Goal: Task Accomplishment & Management: Manage account settings

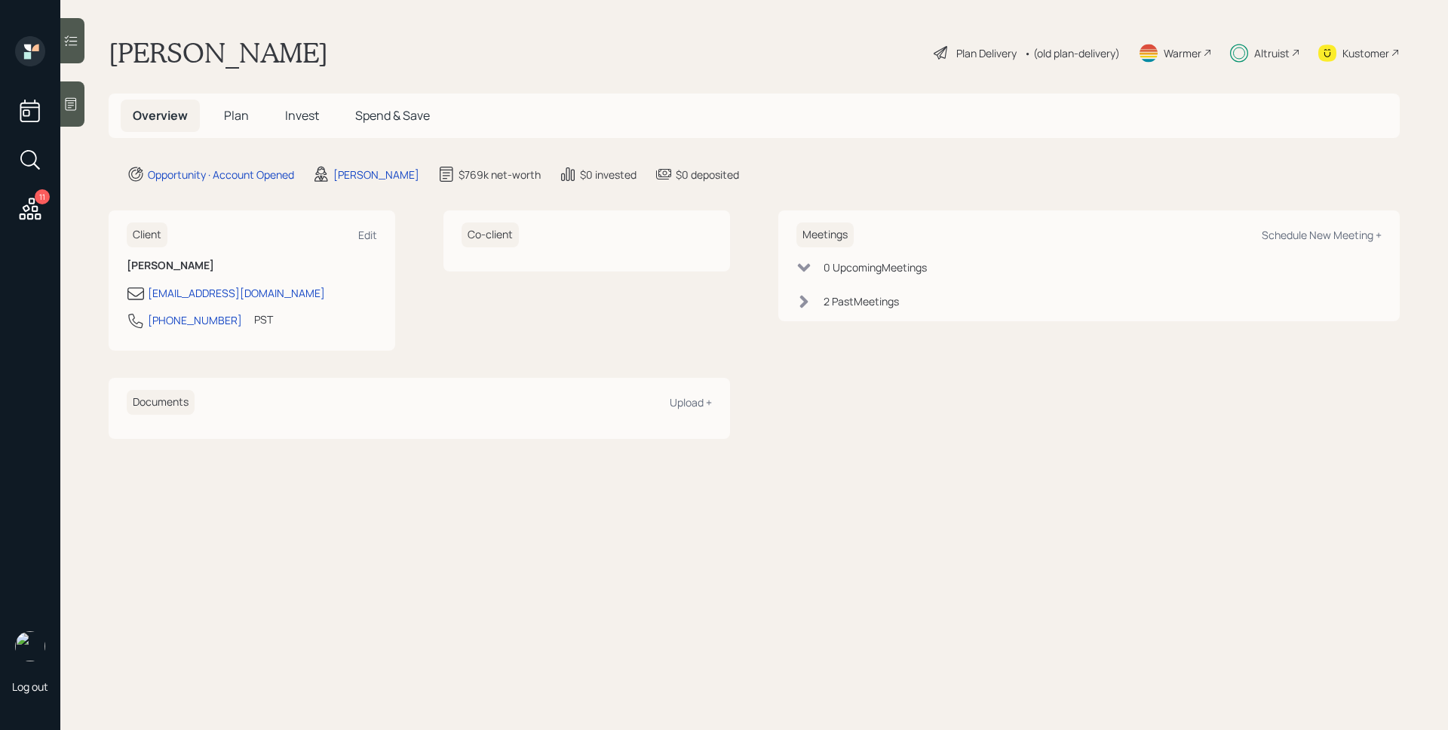
click at [30, 201] on icon at bounding box center [30, 208] width 27 height 27
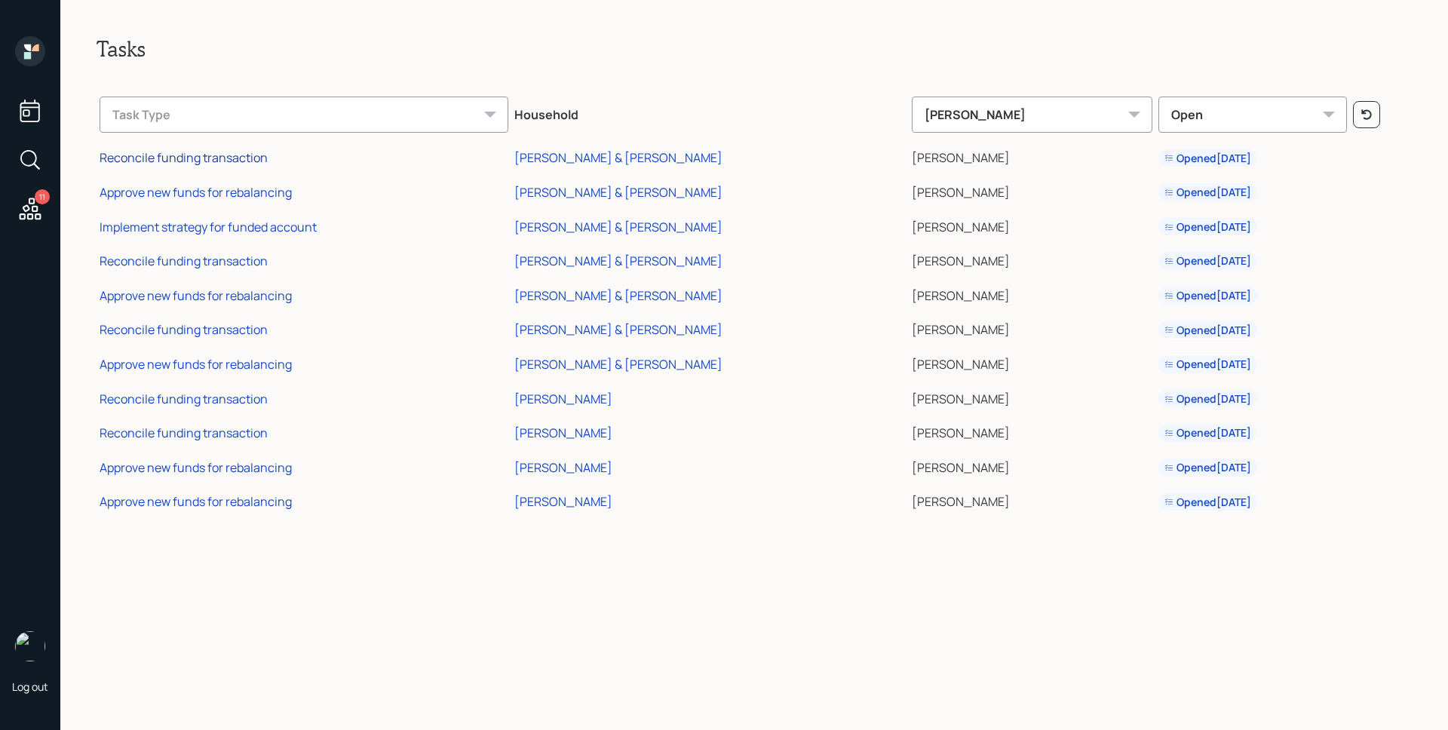
click at [221, 158] on div "Reconcile funding transaction" at bounding box center [184, 157] width 168 height 17
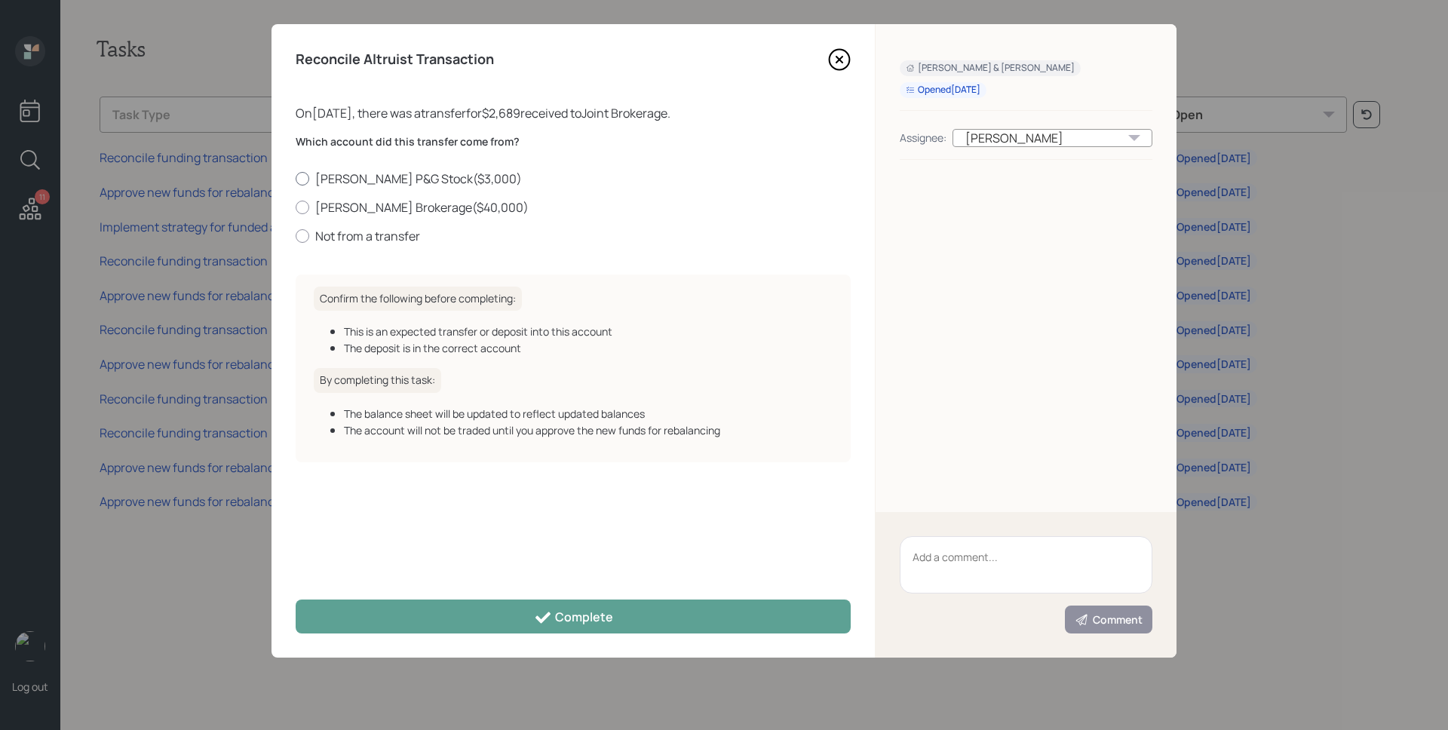
click at [321, 172] on label "[PERSON_NAME] P&G Stock ( $3,000 )" at bounding box center [573, 178] width 555 height 17
click at [296, 178] on input "[PERSON_NAME] P&G Stock ( $3,000 )" at bounding box center [295, 178] width 1 height 1
radio input "true"
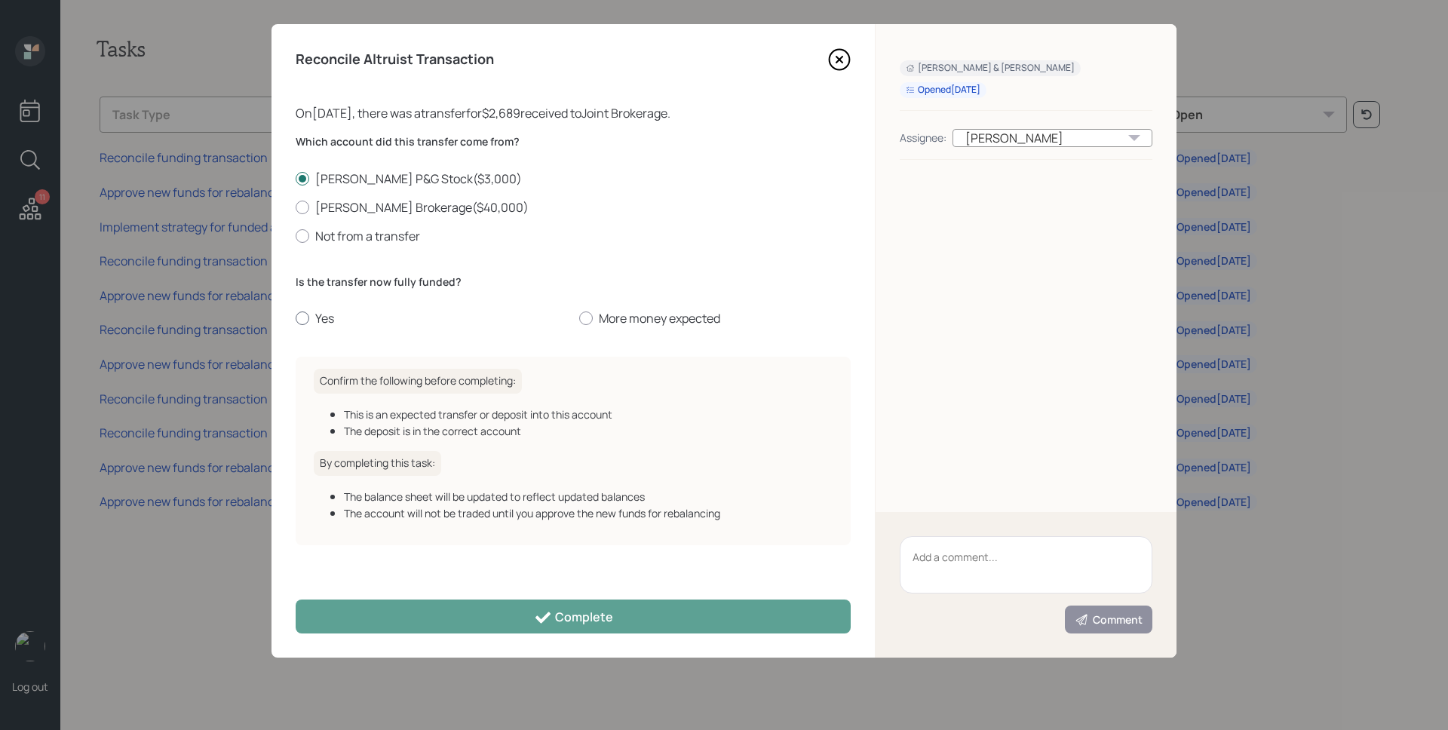
click at [317, 323] on label "Yes" at bounding box center [431, 318] width 271 height 17
click at [296, 319] on input "Yes" at bounding box center [295, 318] width 1 height 1
radio input "true"
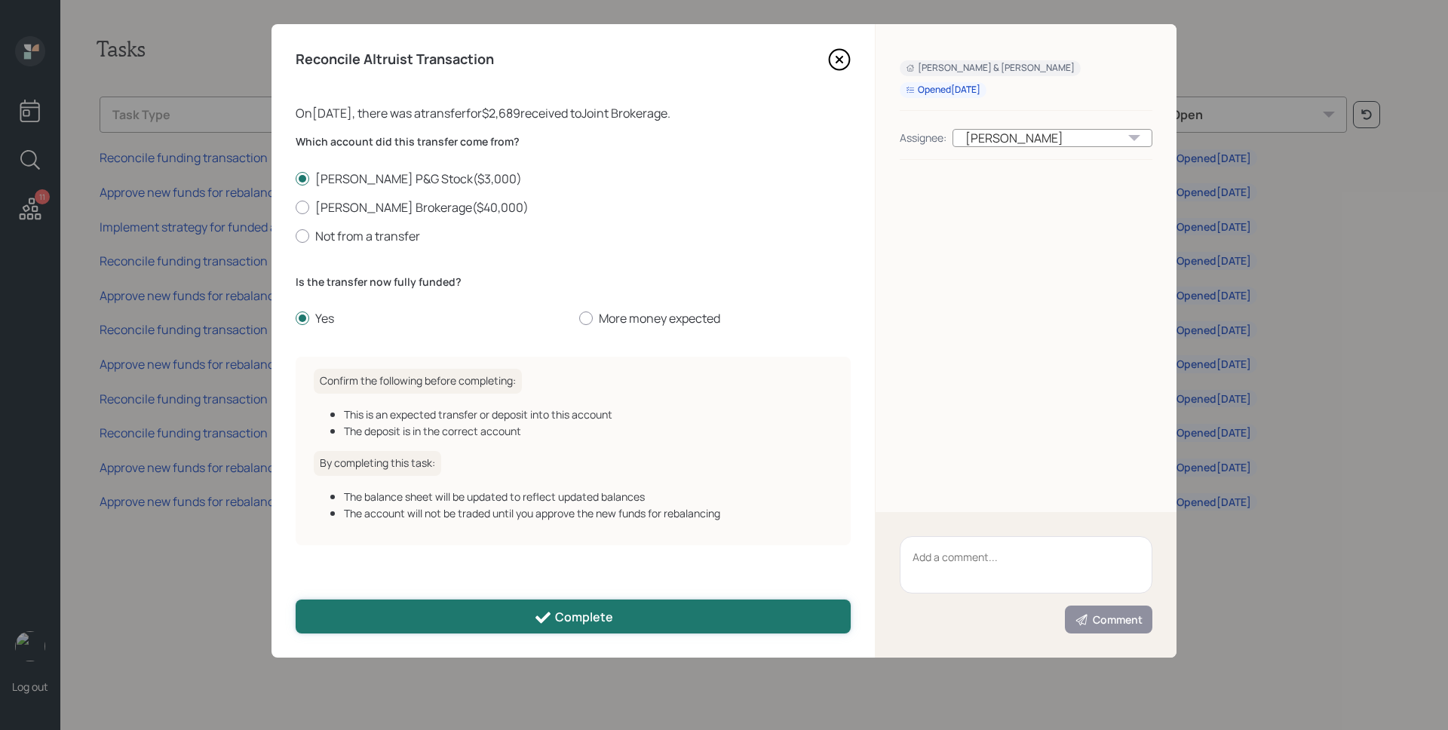
click at [664, 619] on button "Complete" at bounding box center [573, 617] width 555 height 34
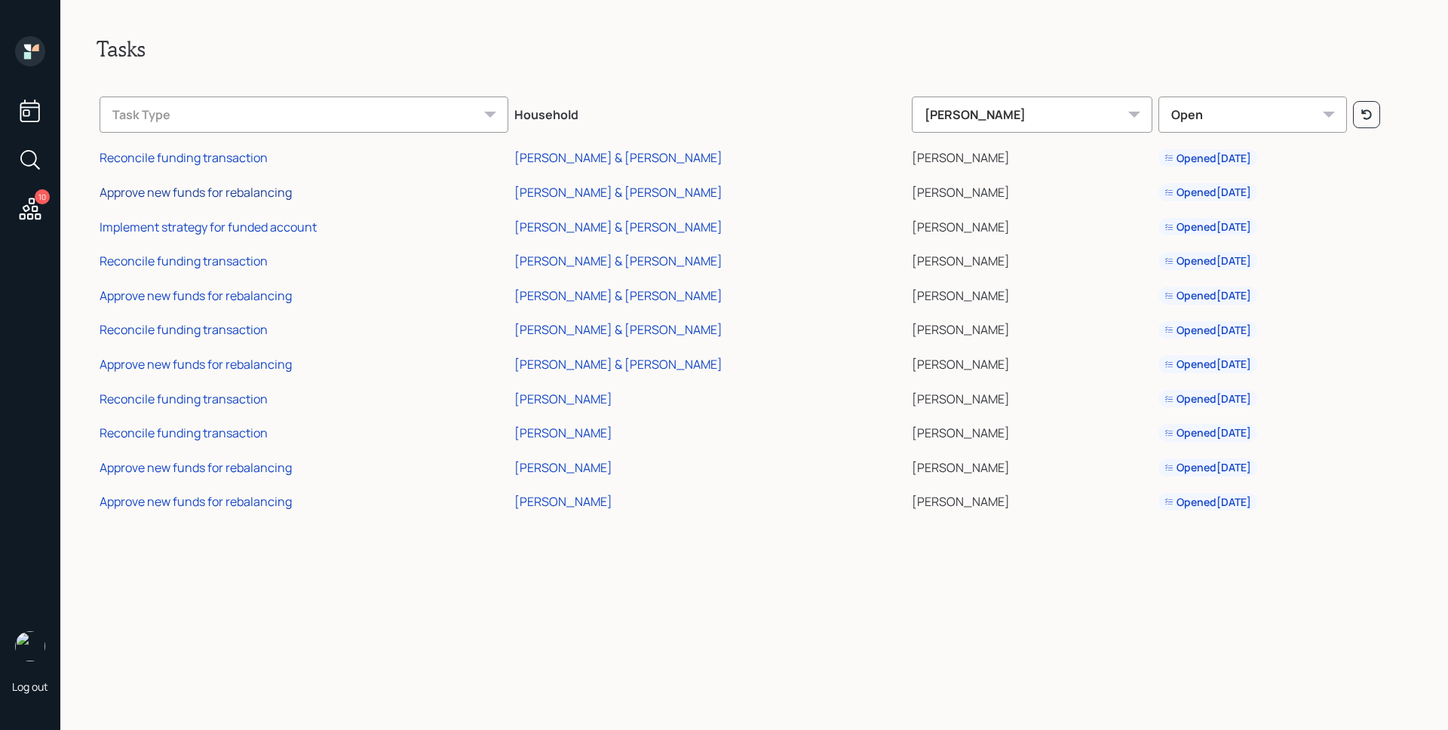
click at [183, 189] on div "Approve new funds for rebalancing" at bounding box center [196, 192] width 192 height 17
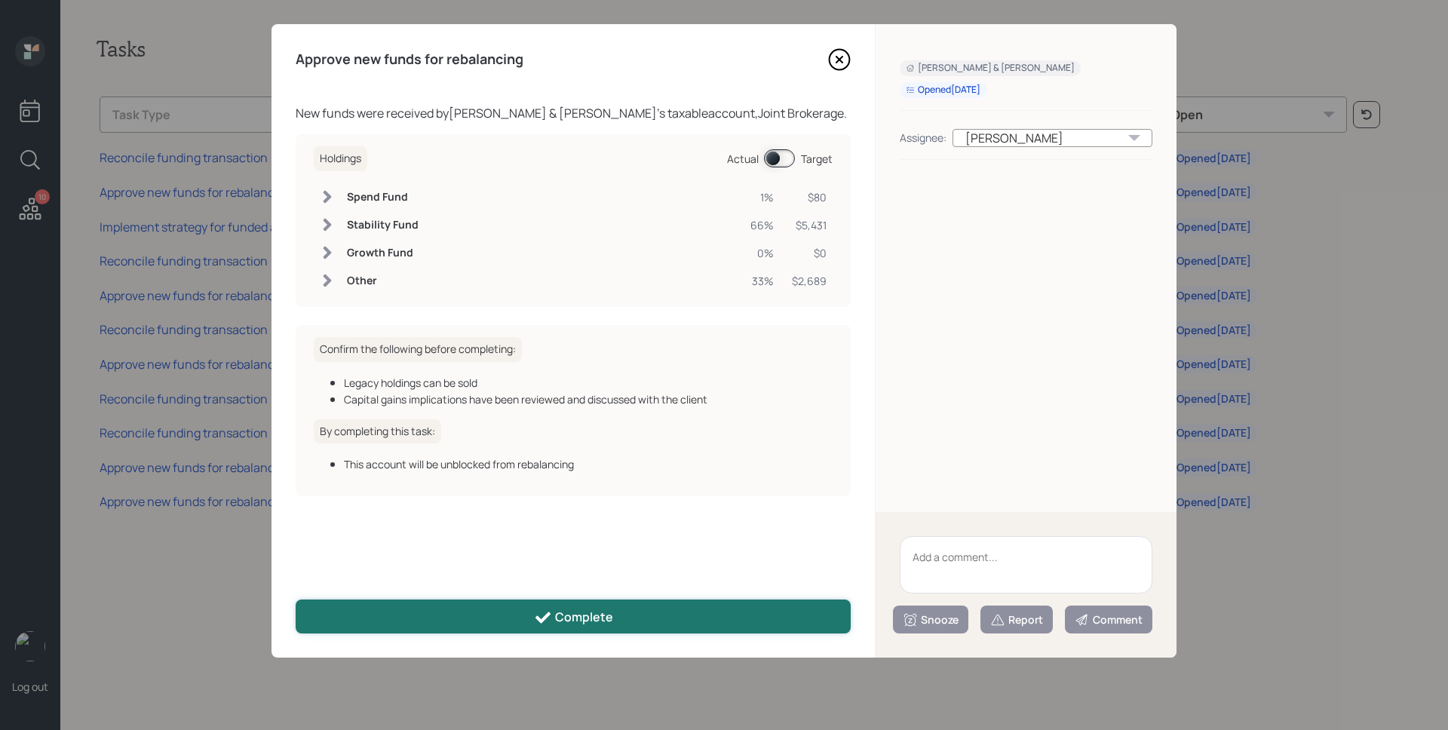
click at [560, 624] on div "Complete" at bounding box center [573, 618] width 79 height 18
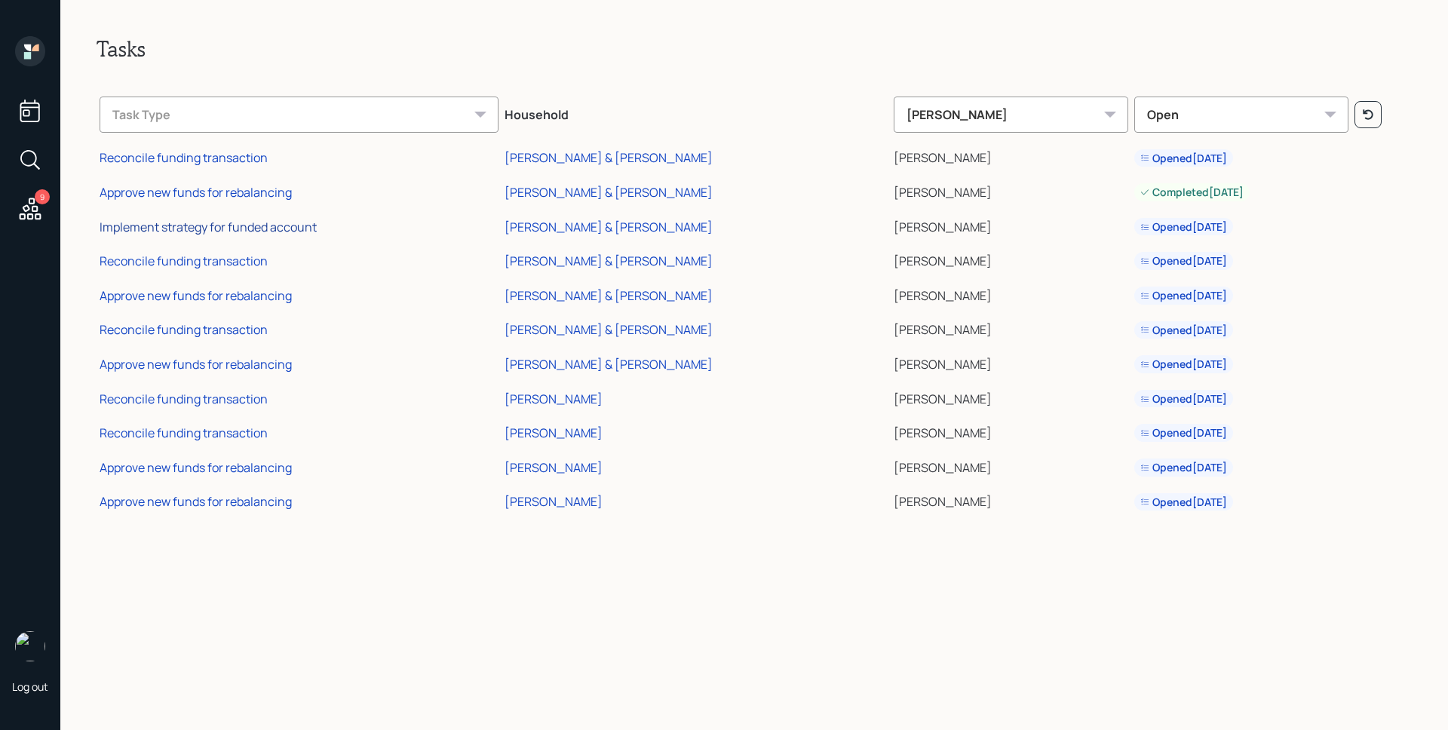
click at [285, 226] on div "Implement strategy for funded account" at bounding box center [208, 227] width 217 height 17
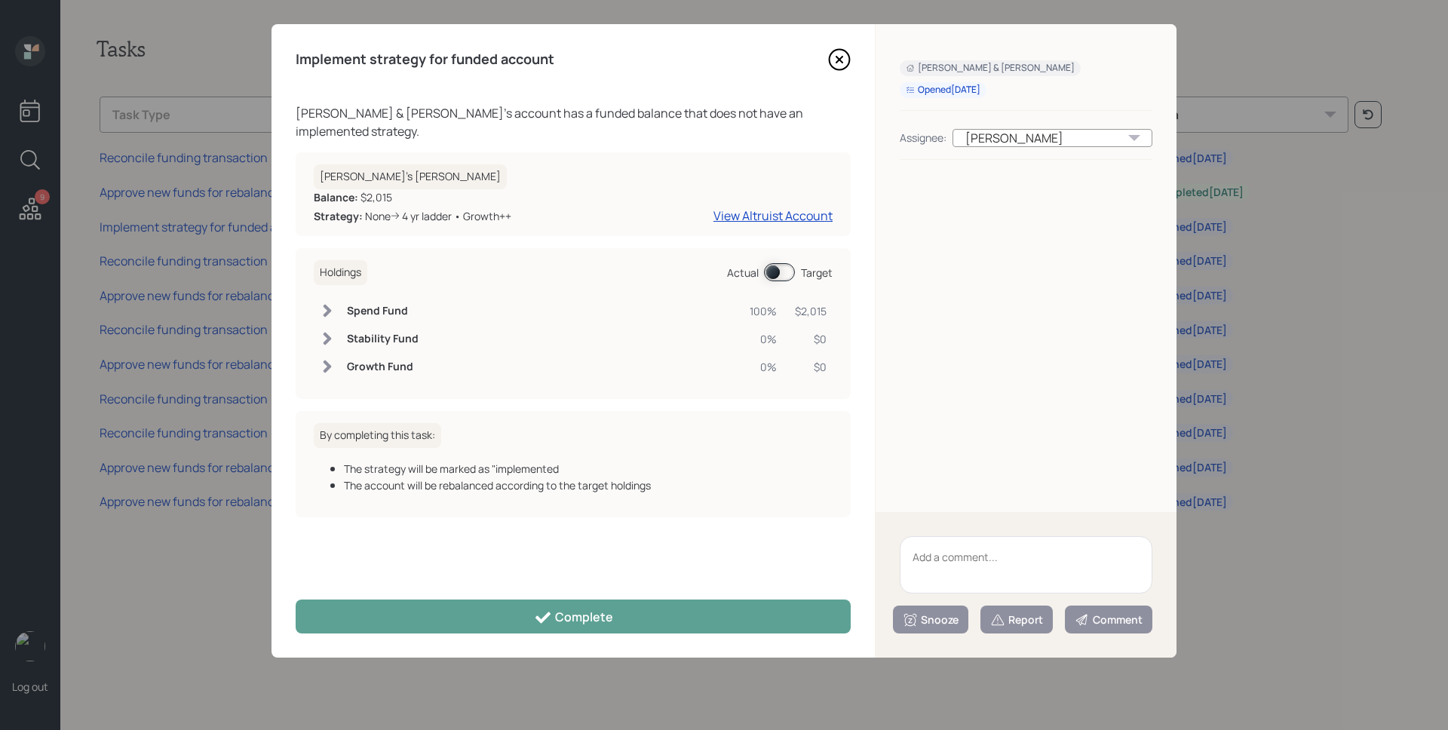
click at [772, 263] on span at bounding box center [779, 272] width 31 height 18
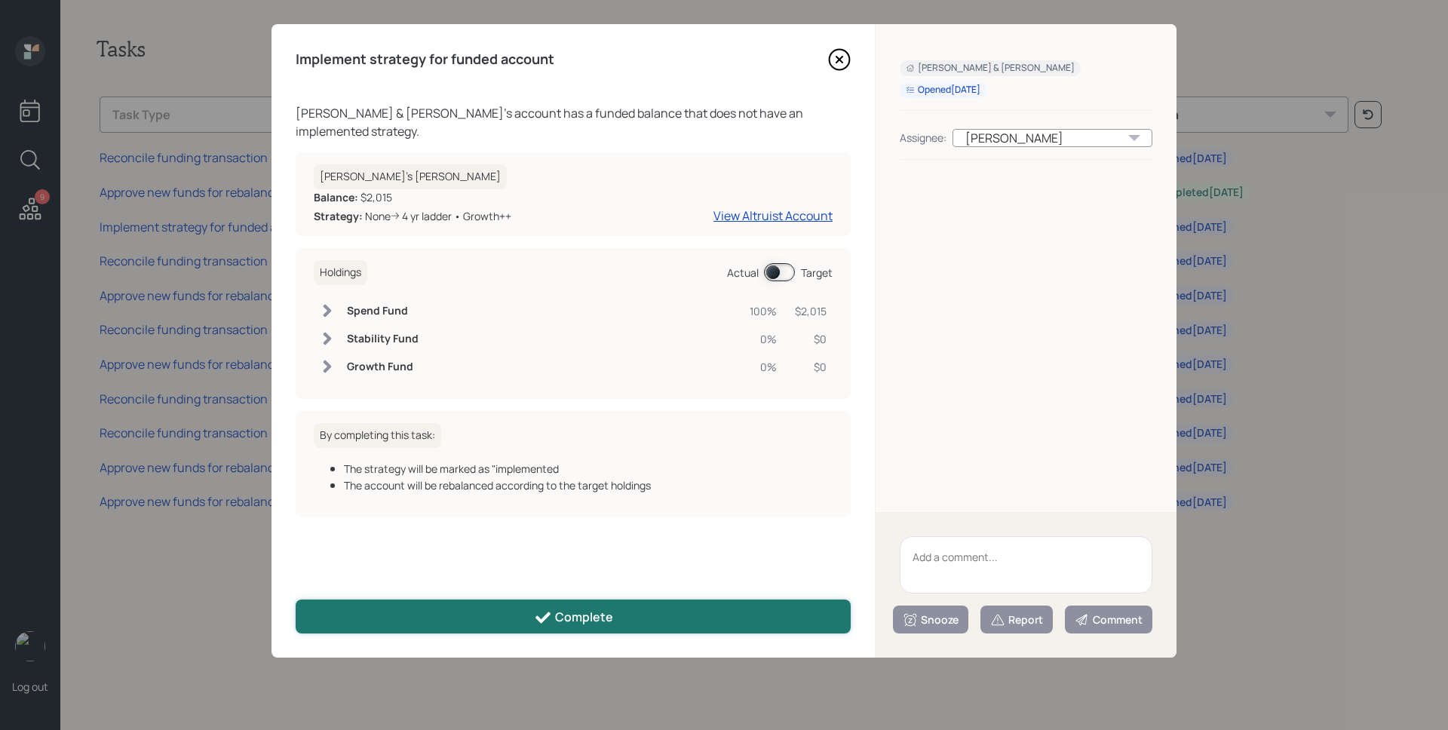
click at [584, 627] on button "Complete" at bounding box center [573, 617] width 555 height 34
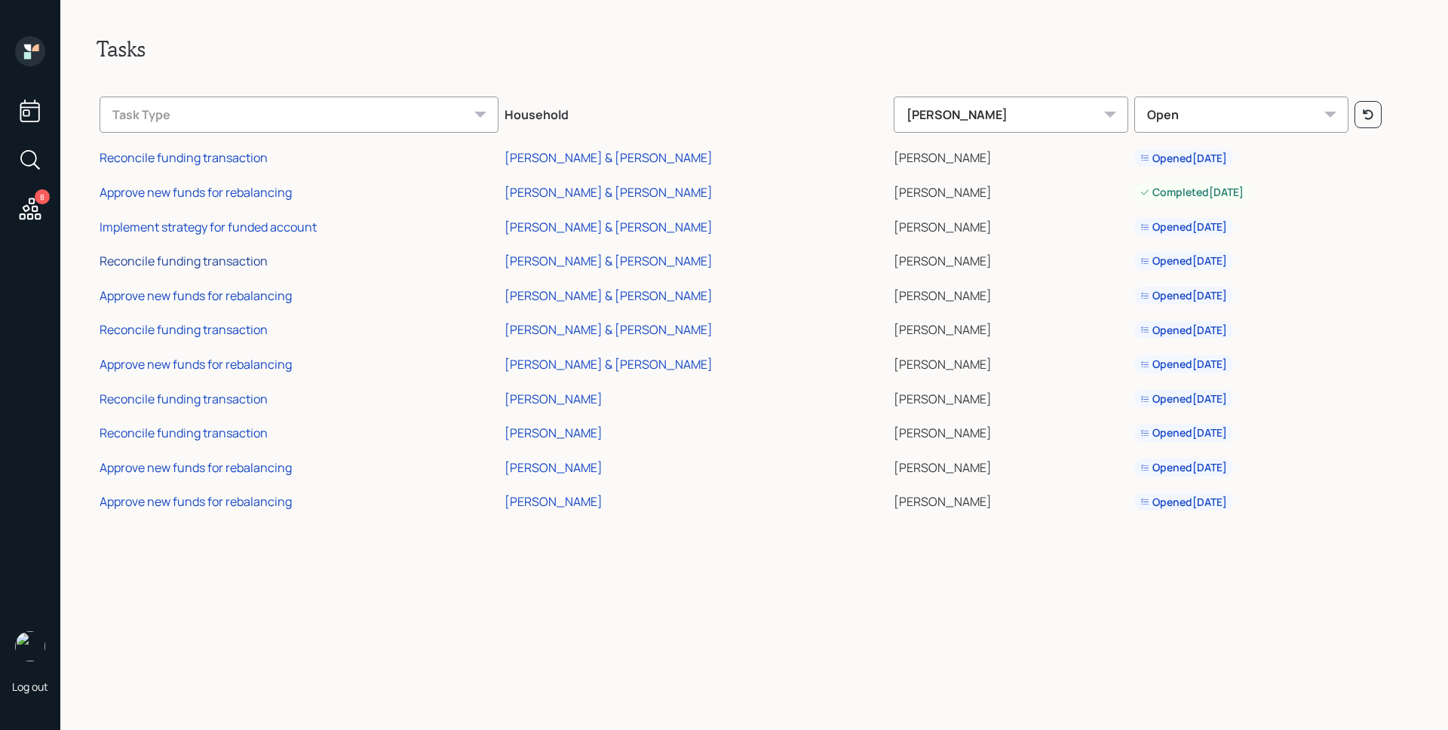
click at [217, 264] on div "Reconcile funding transaction" at bounding box center [184, 261] width 168 height 17
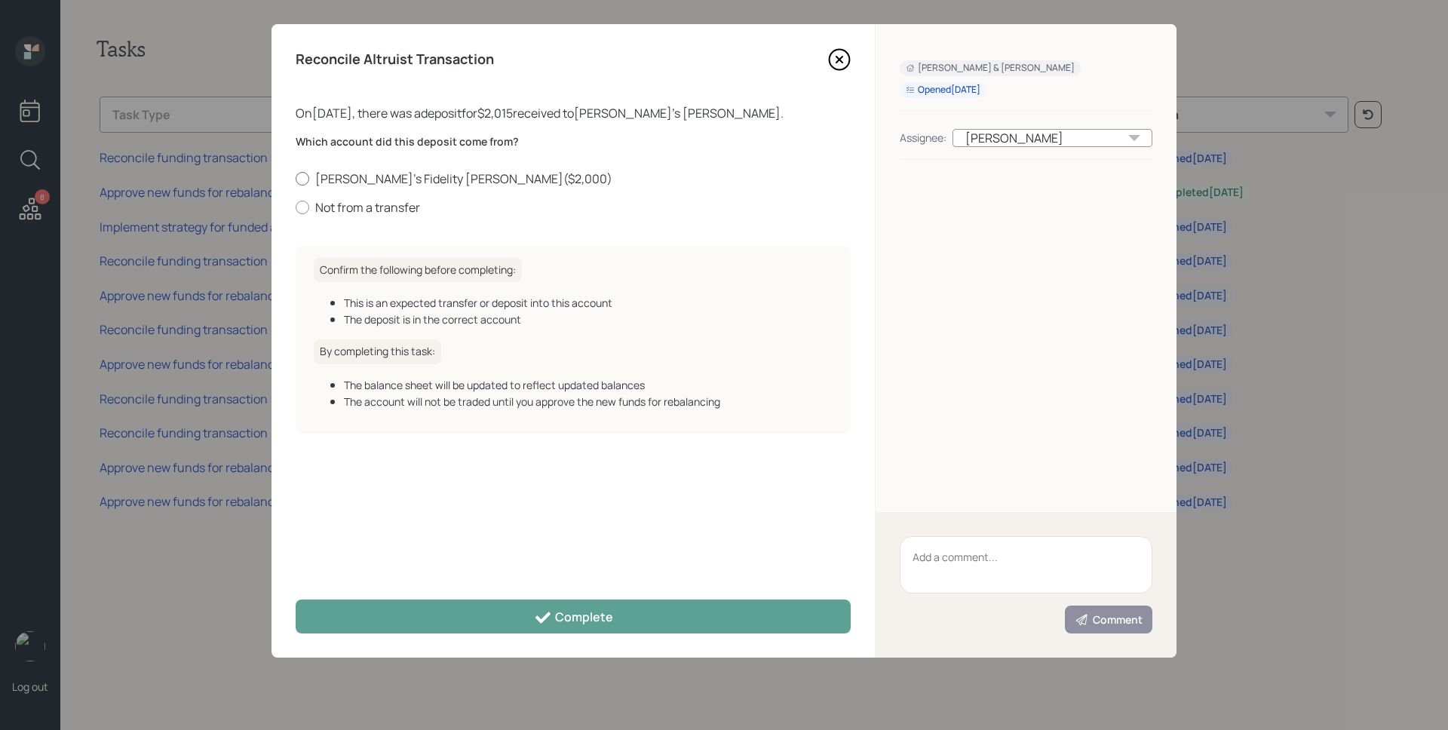
click at [440, 179] on label "[PERSON_NAME]'s Fidelity [PERSON_NAME] ( $2,000 )" at bounding box center [573, 178] width 555 height 17
click at [296, 179] on input "[PERSON_NAME]'s Fidelity [PERSON_NAME] ( $2,000 )" at bounding box center [295, 178] width 1 height 1
radio input "true"
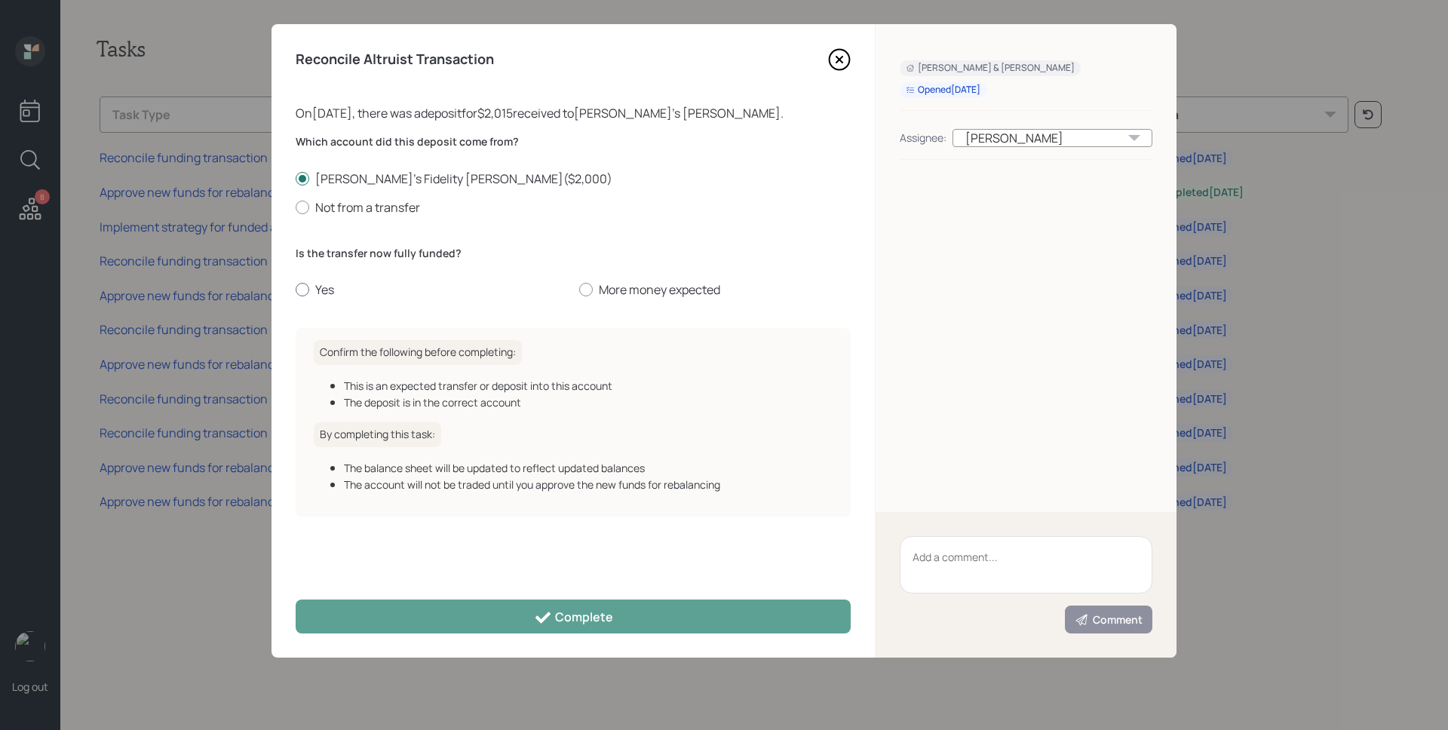
click at [316, 288] on label "Yes" at bounding box center [431, 289] width 271 height 17
click at [296, 290] on input "Yes" at bounding box center [295, 290] width 1 height 1
radio input "true"
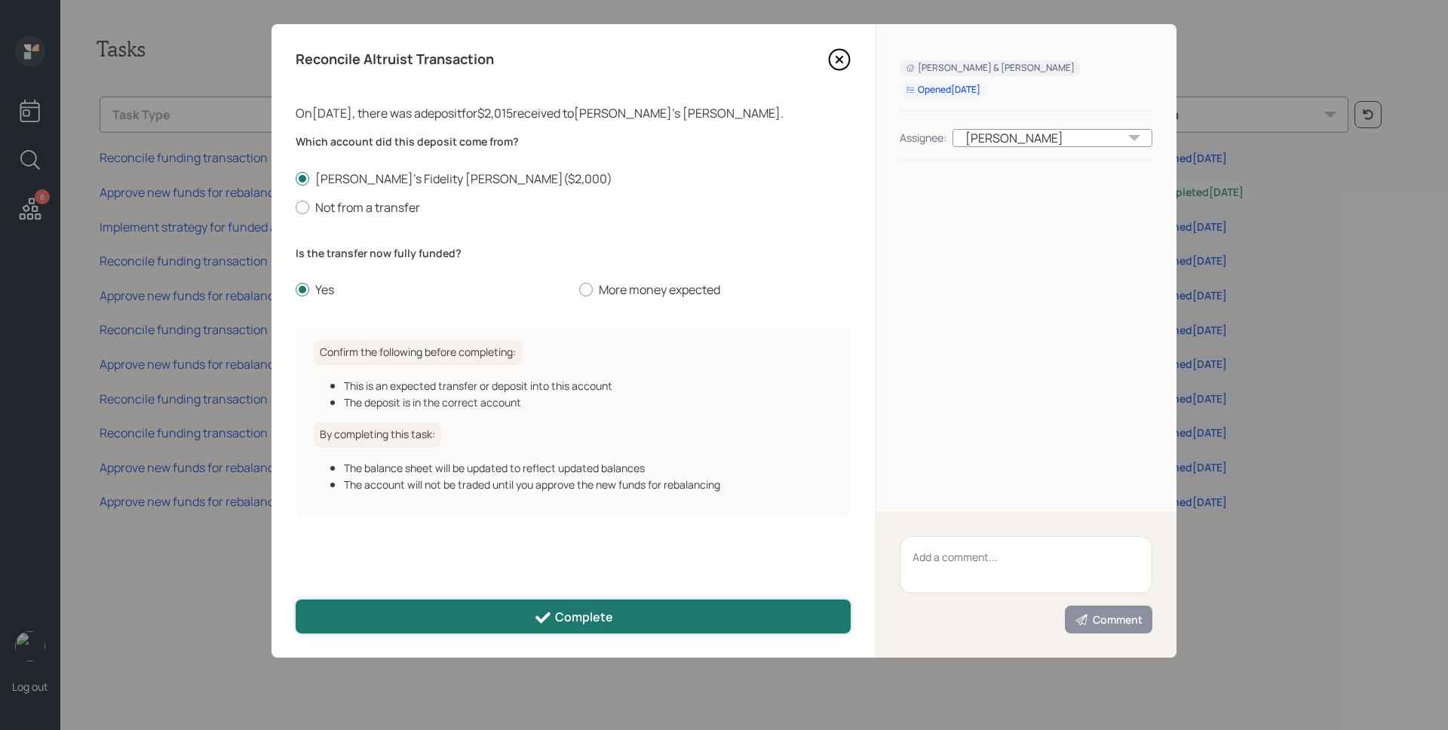
click at [537, 612] on icon at bounding box center [543, 618] width 18 height 18
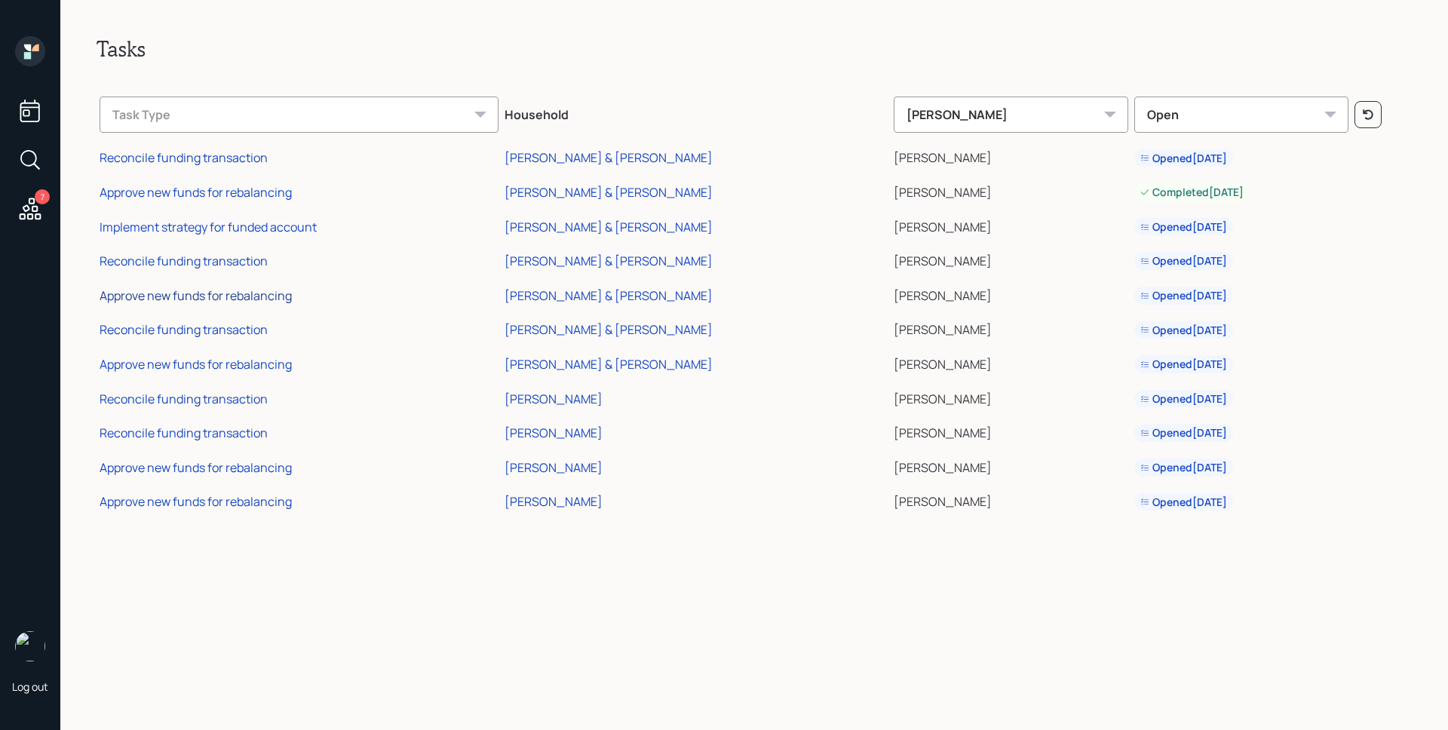
click at [245, 294] on div "Approve new funds for rebalancing" at bounding box center [196, 295] width 192 height 17
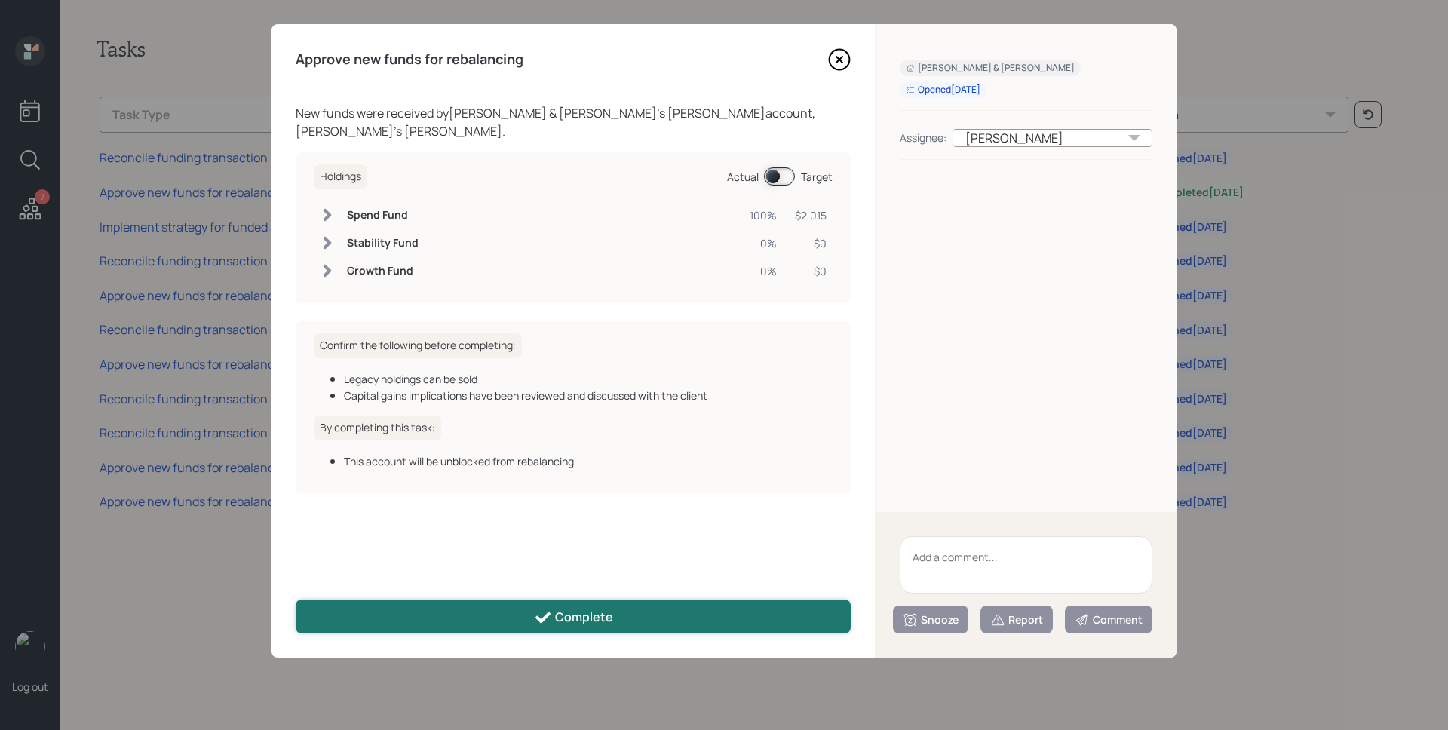
click at [613, 626] on button "Complete" at bounding box center [573, 617] width 555 height 34
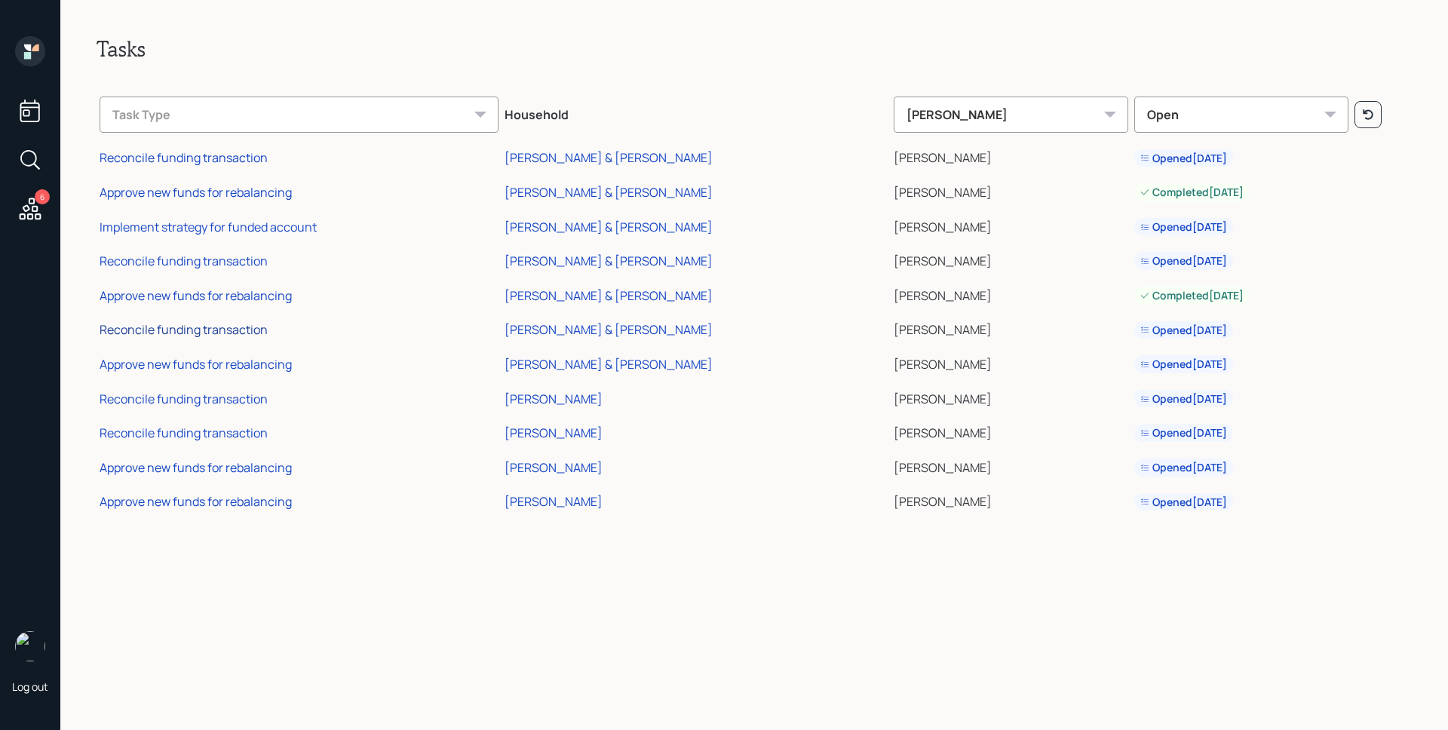
click at [163, 328] on div "Reconcile funding transaction" at bounding box center [184, 329] width 168 height 17
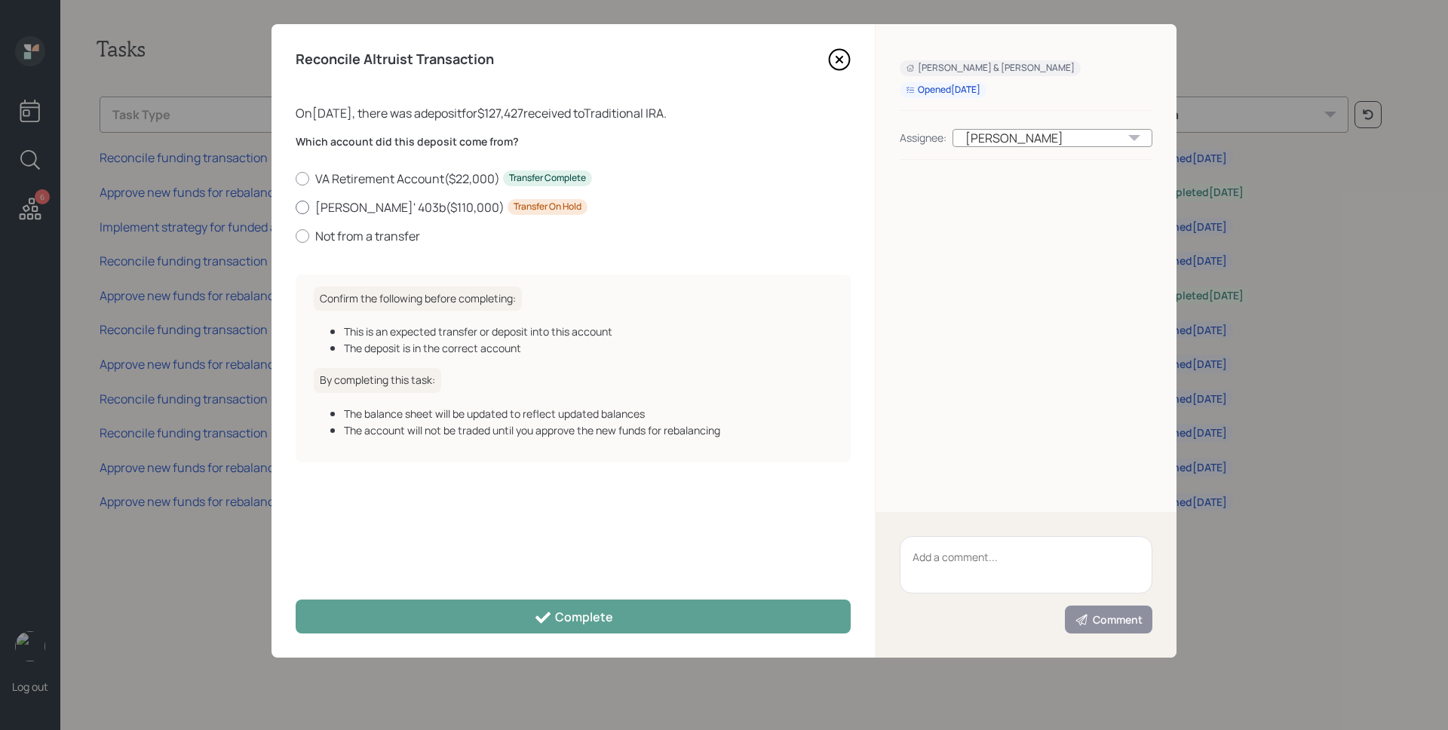
click at [328, 209] on label "[PERSON_NAME]' 403b ( $110,000 ) Transfer On Hold" at bounding box center [573, 207] width 555 height 17
click at [296, 207] on input "[PERSON_NAME]' 403b ( $110,000 ) Transfer On Hold" at bounding box center [295, 207] width 1 height 1
radio input "true"
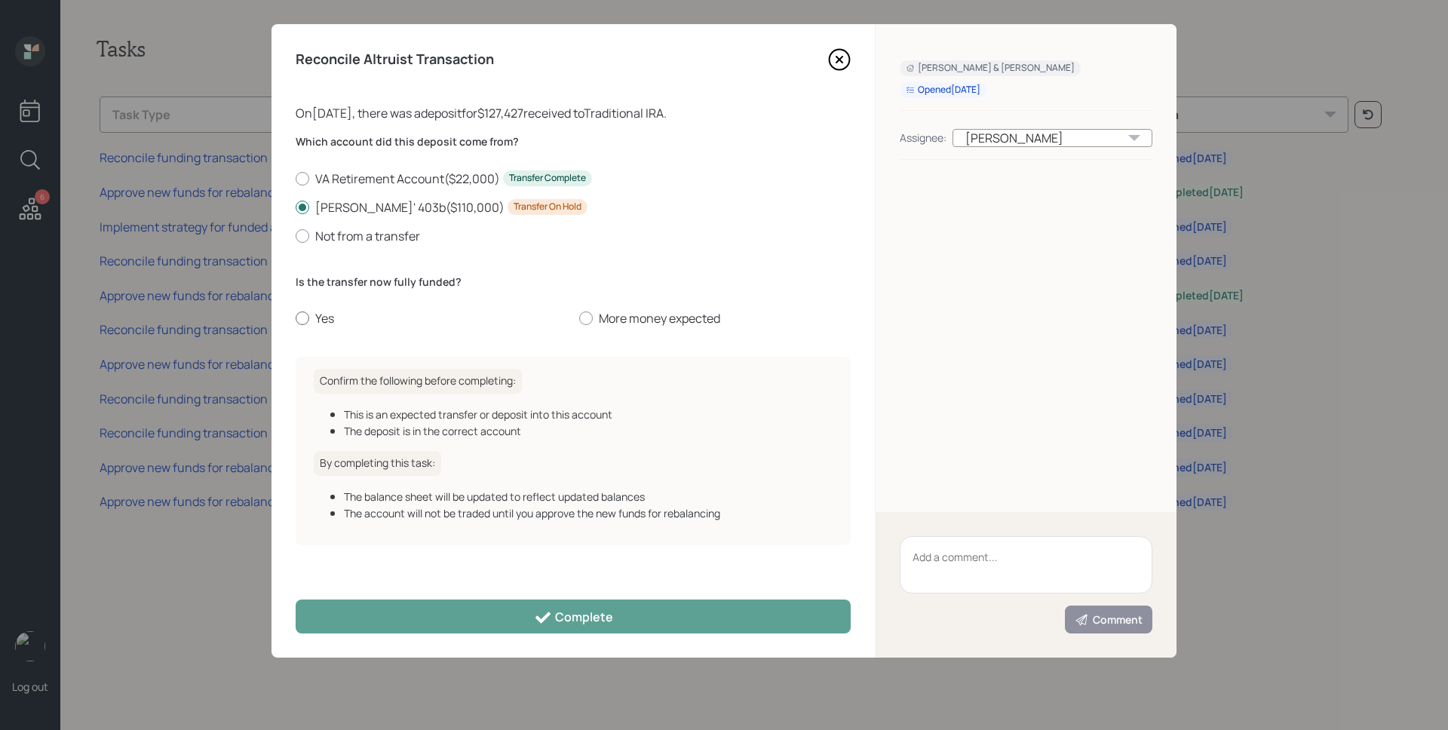
click at [334, 312] on label "Yes" at bounding box center [431, 318] width 271 height 17
click at [296, 318] on input "Yes" at bounding box center [295, 318] width 1 height 1
radio input "true"
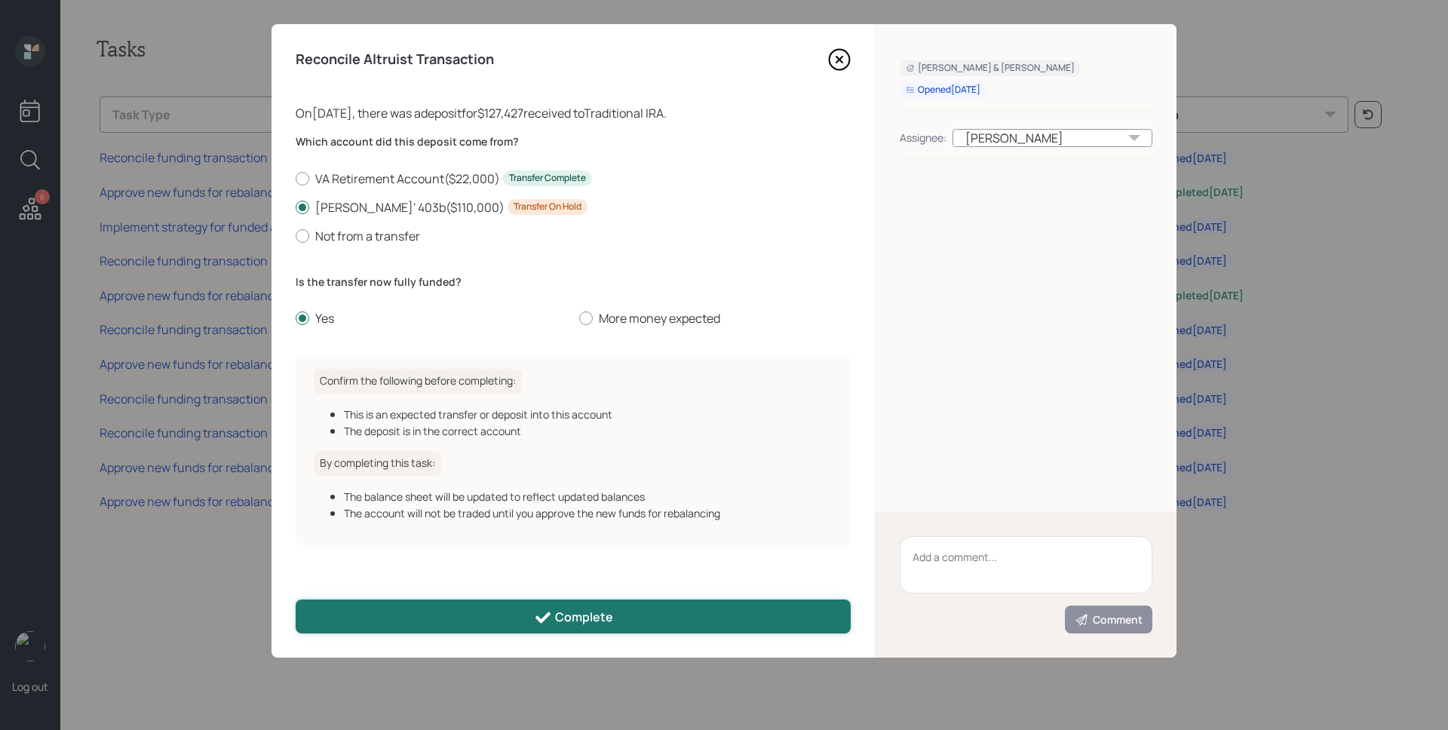
click at [602, 622] on div "Complete" at bounding box center [573, 618] width 79 height 18
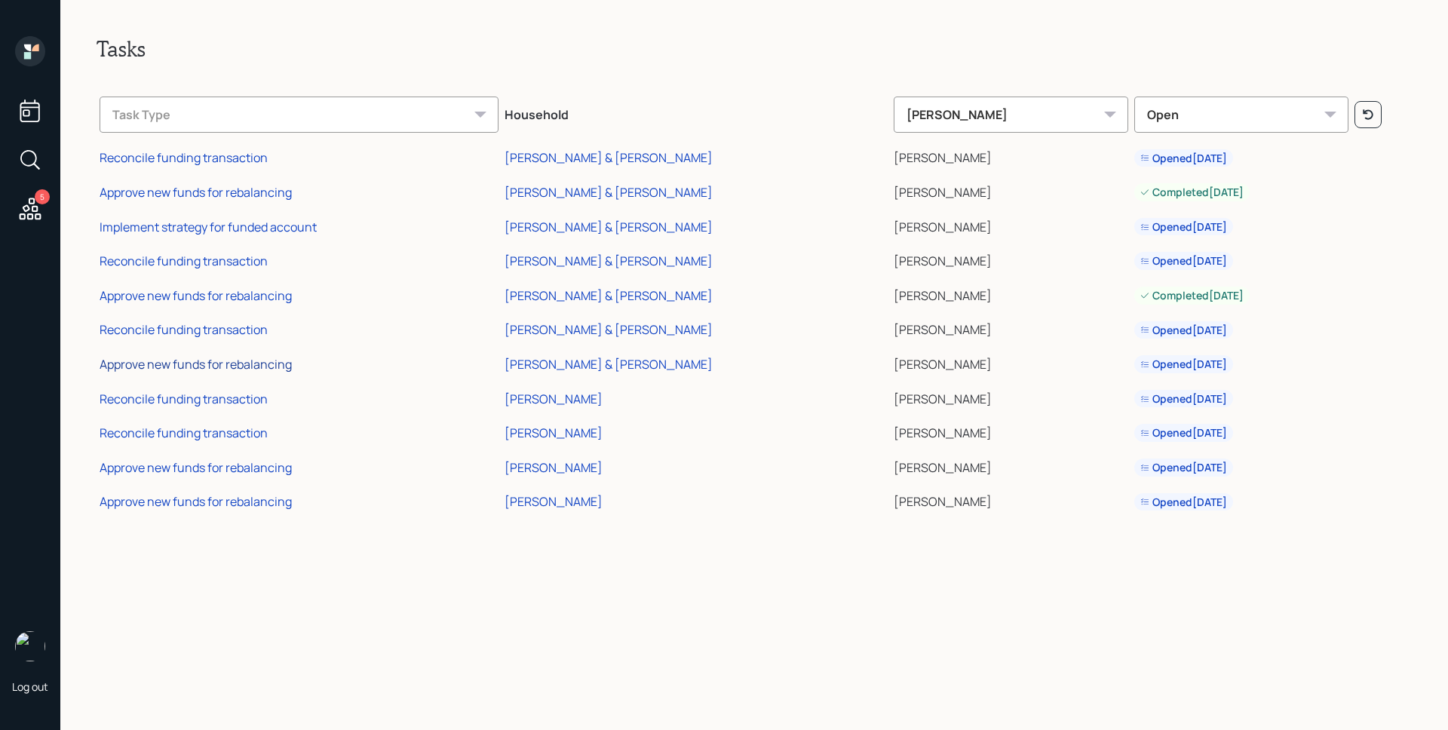
click at [193, 359] on div "Approve new funds for rebalancing" at bounding box center [196, 364] width 192 height 17
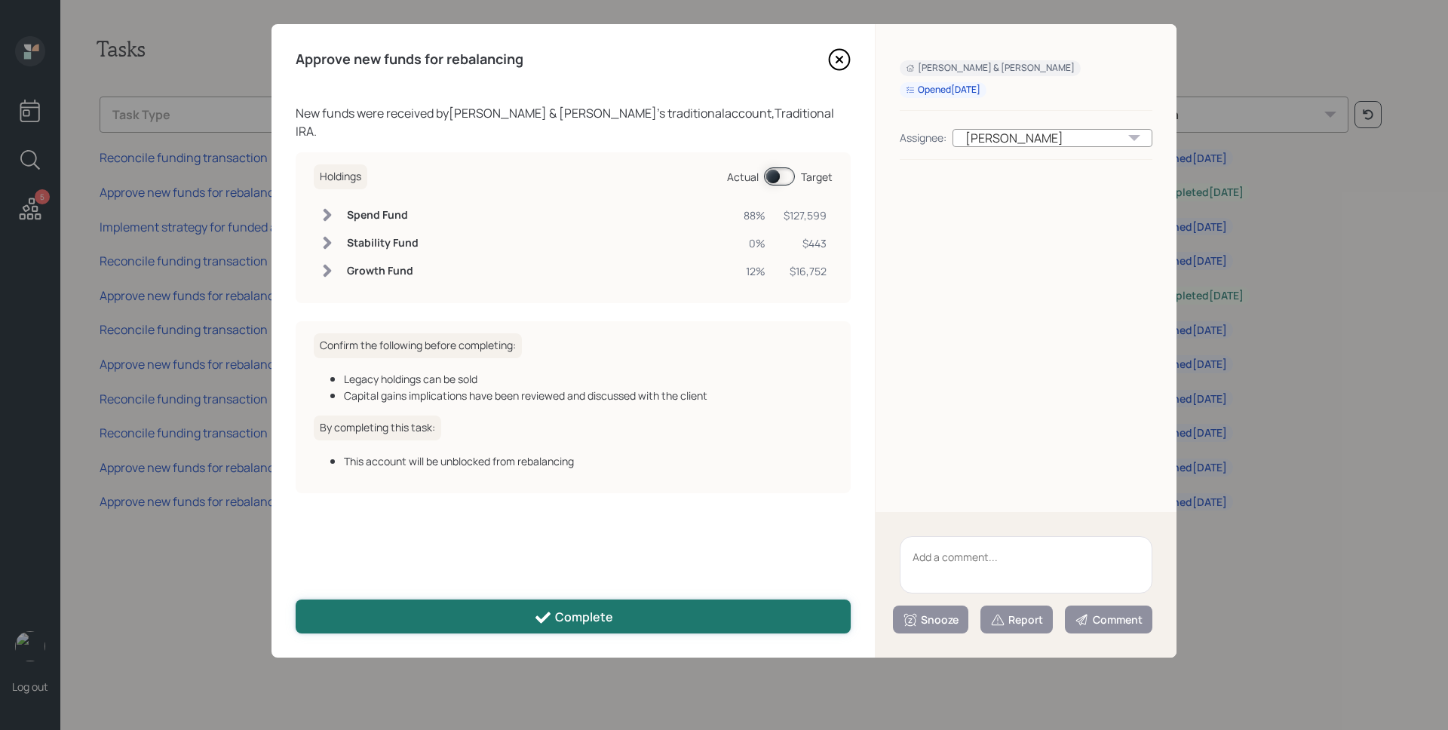
click at [516, 609] on button "Complete" at bounding box center [573, 617] width 555 height 34
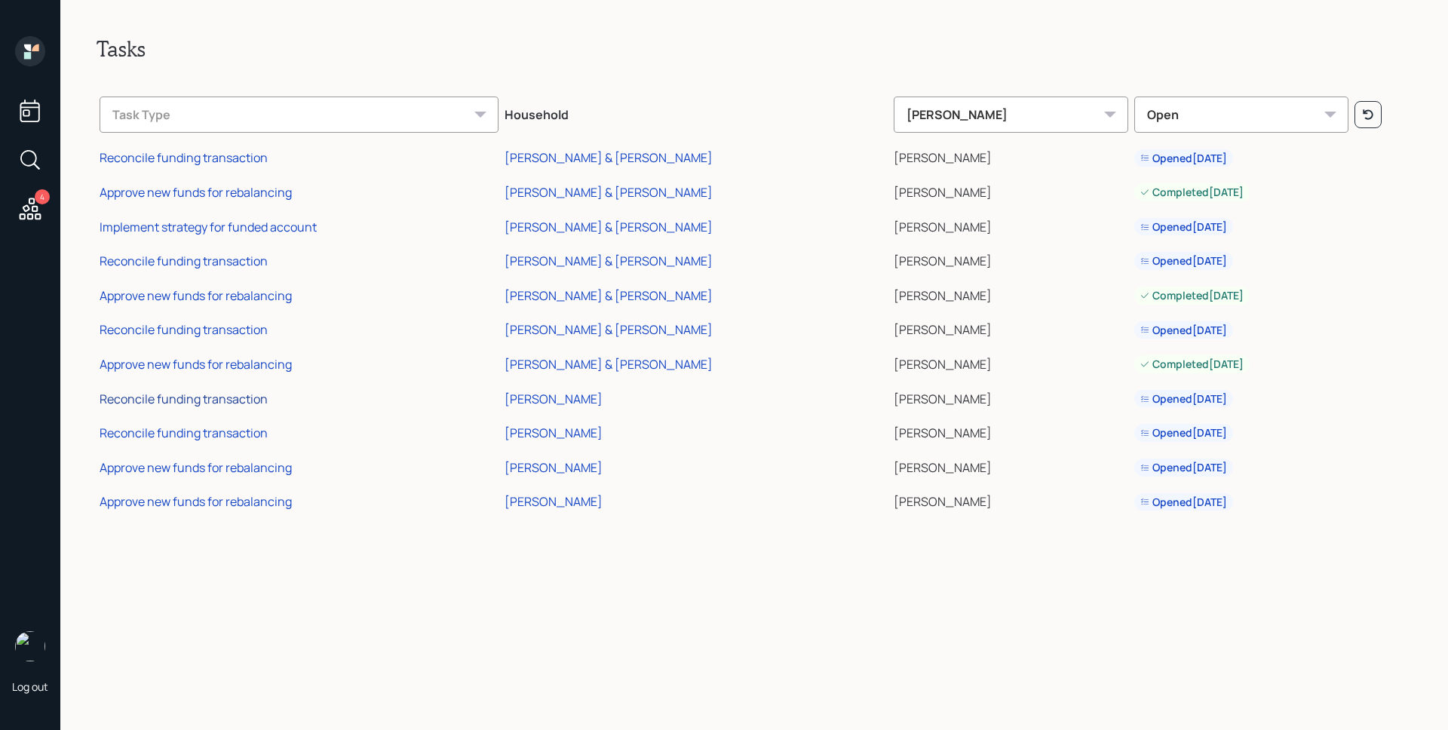
click at [248, 399] on div "Reconcile funding transaction" at bounding box center [184, 399] width 168 height 17
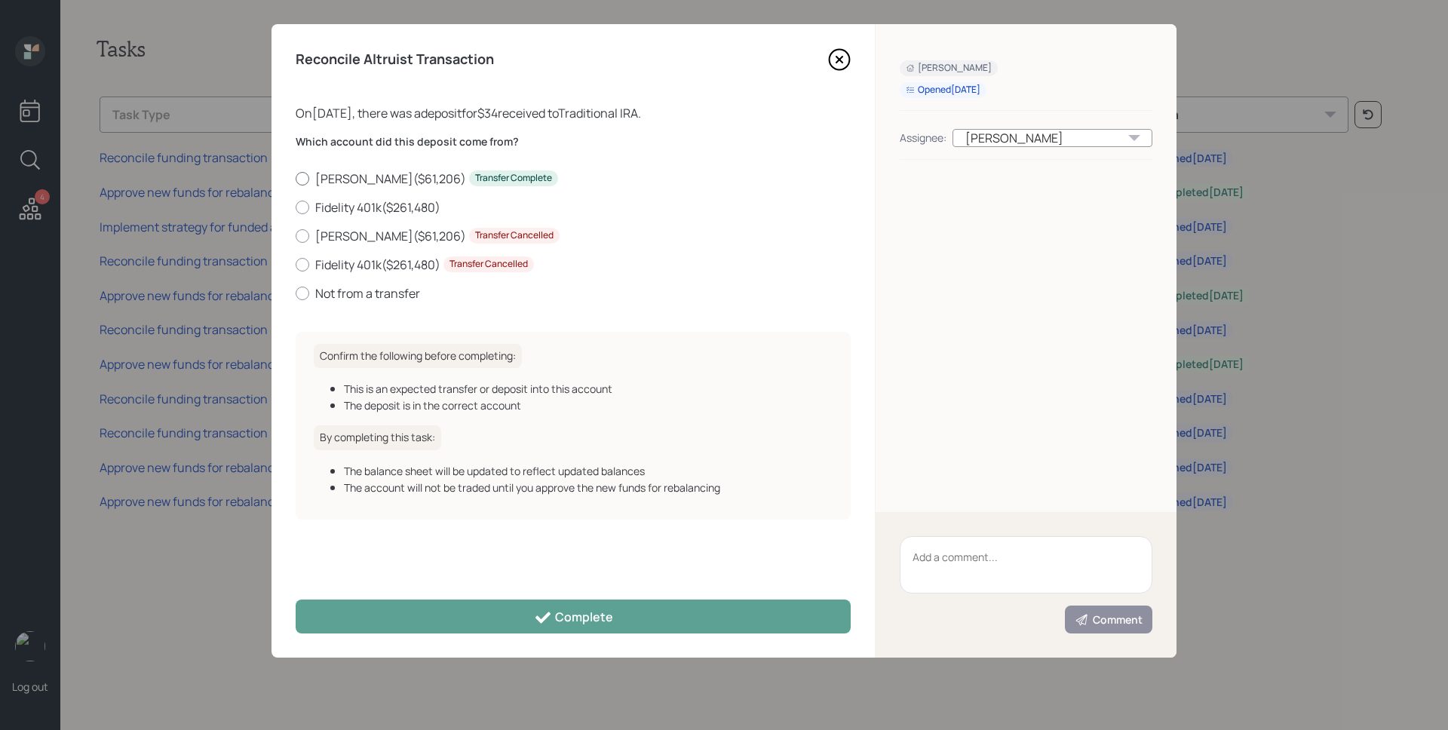
click at [356, 175] on label "[PERSON_NAME] ( $61,206 ) Transfer Complete" at bounding box center [573, 178] width 555 height 17
click at [296, 178] on input "[PERSON_NAME] ( $61,206 ) Transfer Complete" at bounding box center [295, 178] width 1 height 1
radio input "true"
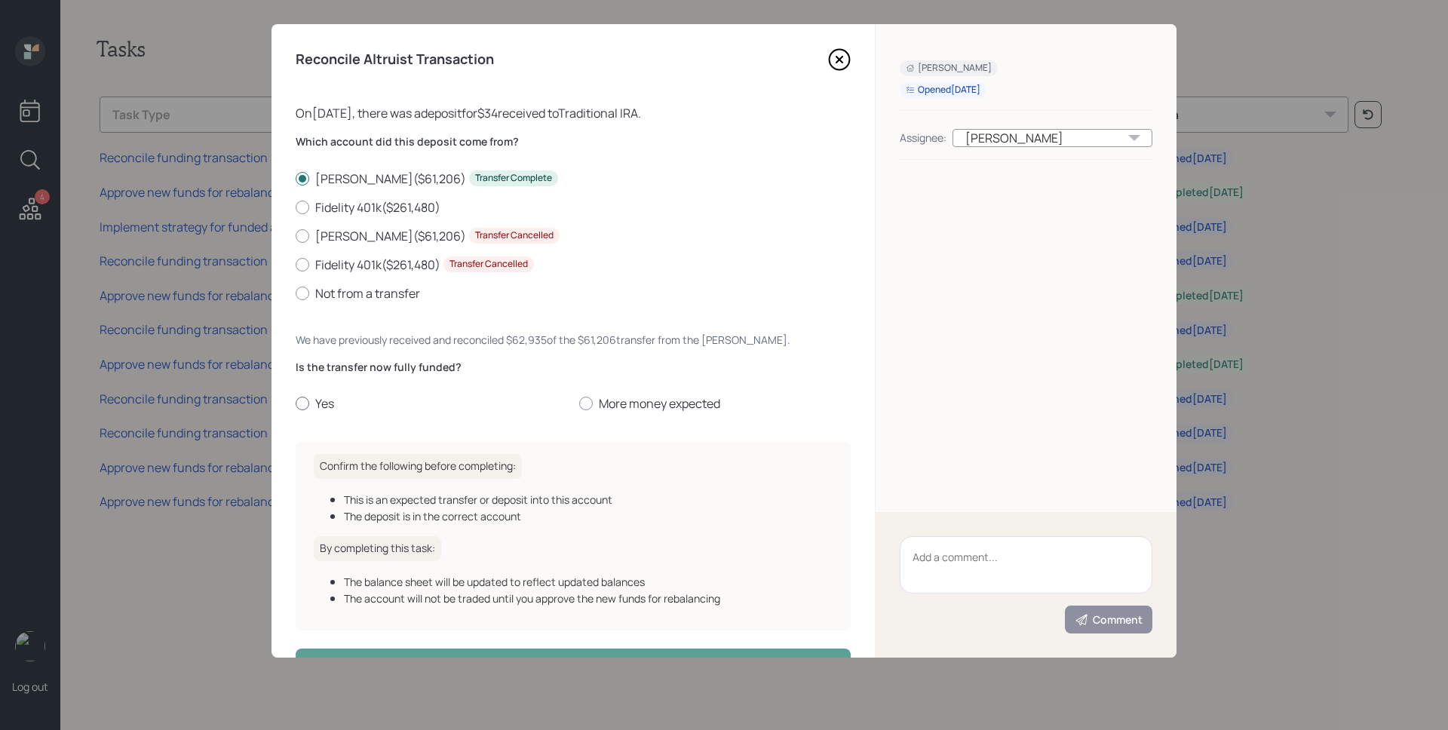
click at [327, 400] on label "Yes" at bounding box center [431, 403] width 271 height 17
click at [296, 403] on input "Yes" at bounding box center [295, 403] width 1 height 1
radio input "true"
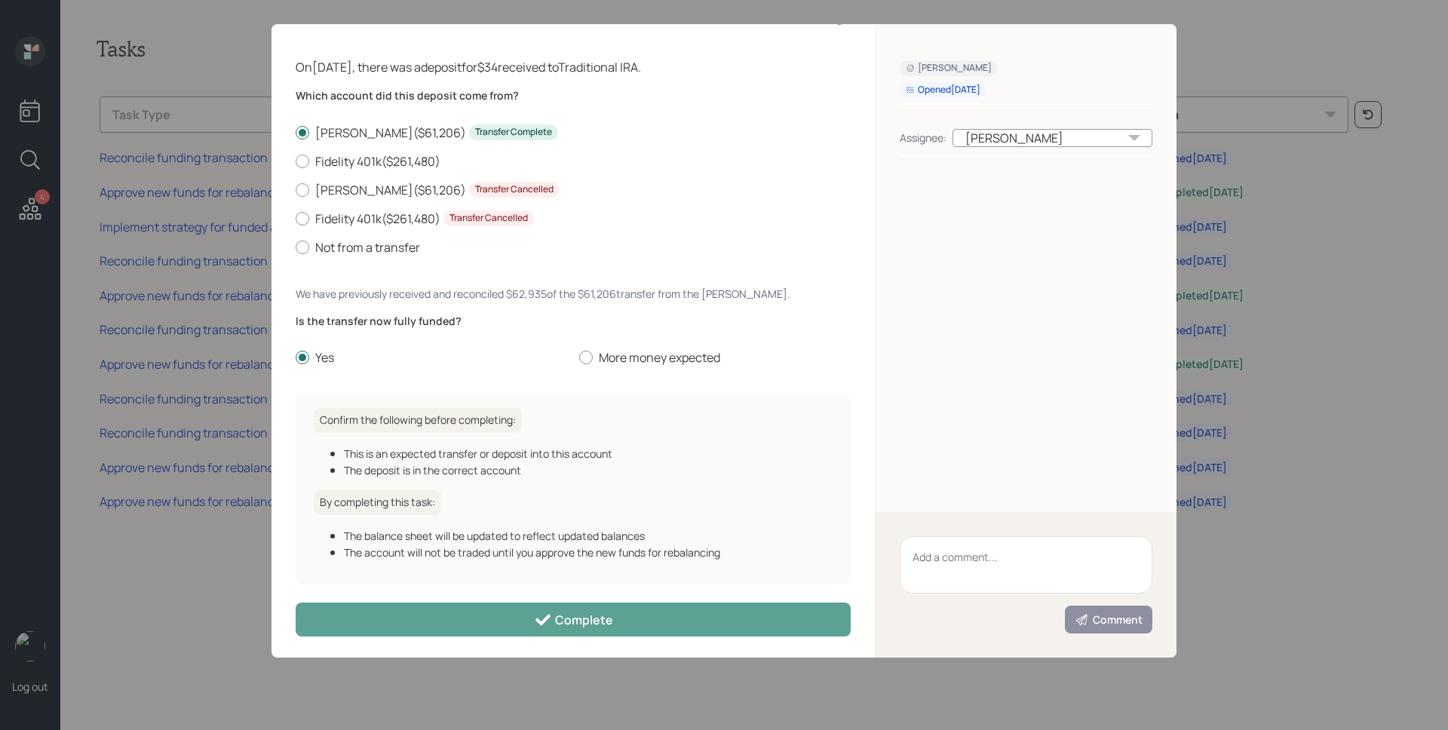
scroll to position [50, 0]
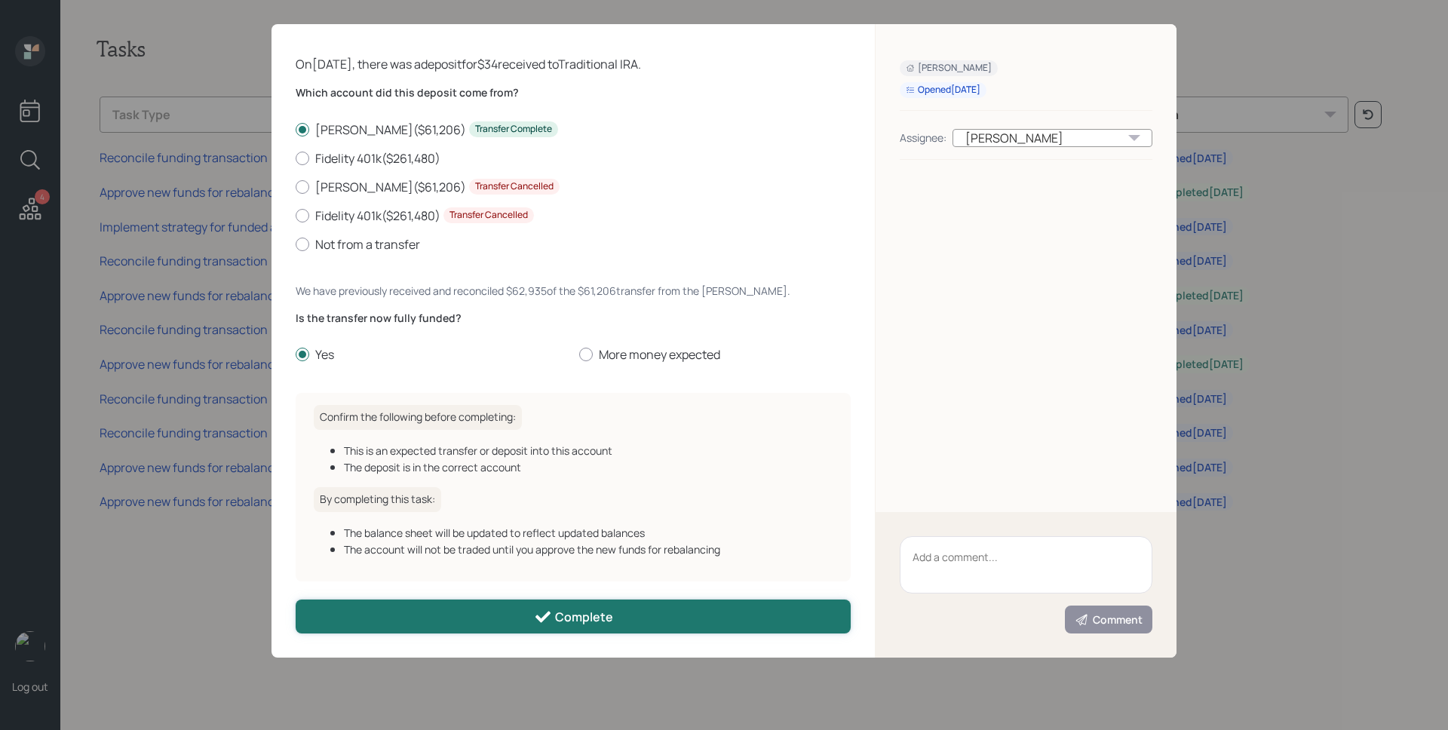
click at [578, 612] on div "Complete" at bounding box center [573, 617] width 79 height 18
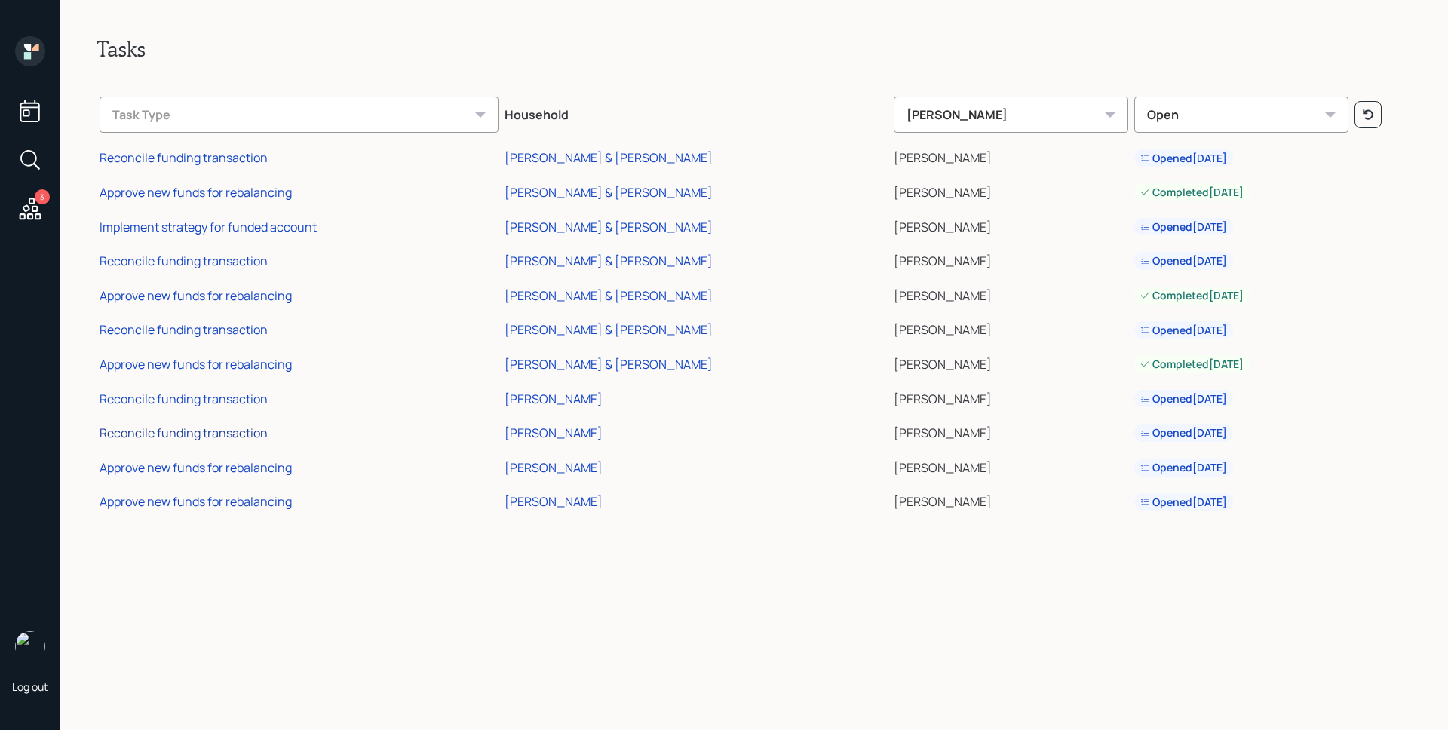
click at [222, 431] on div "Reconcile funding transaction" at bounding box center [184, 433] width 168 height 17
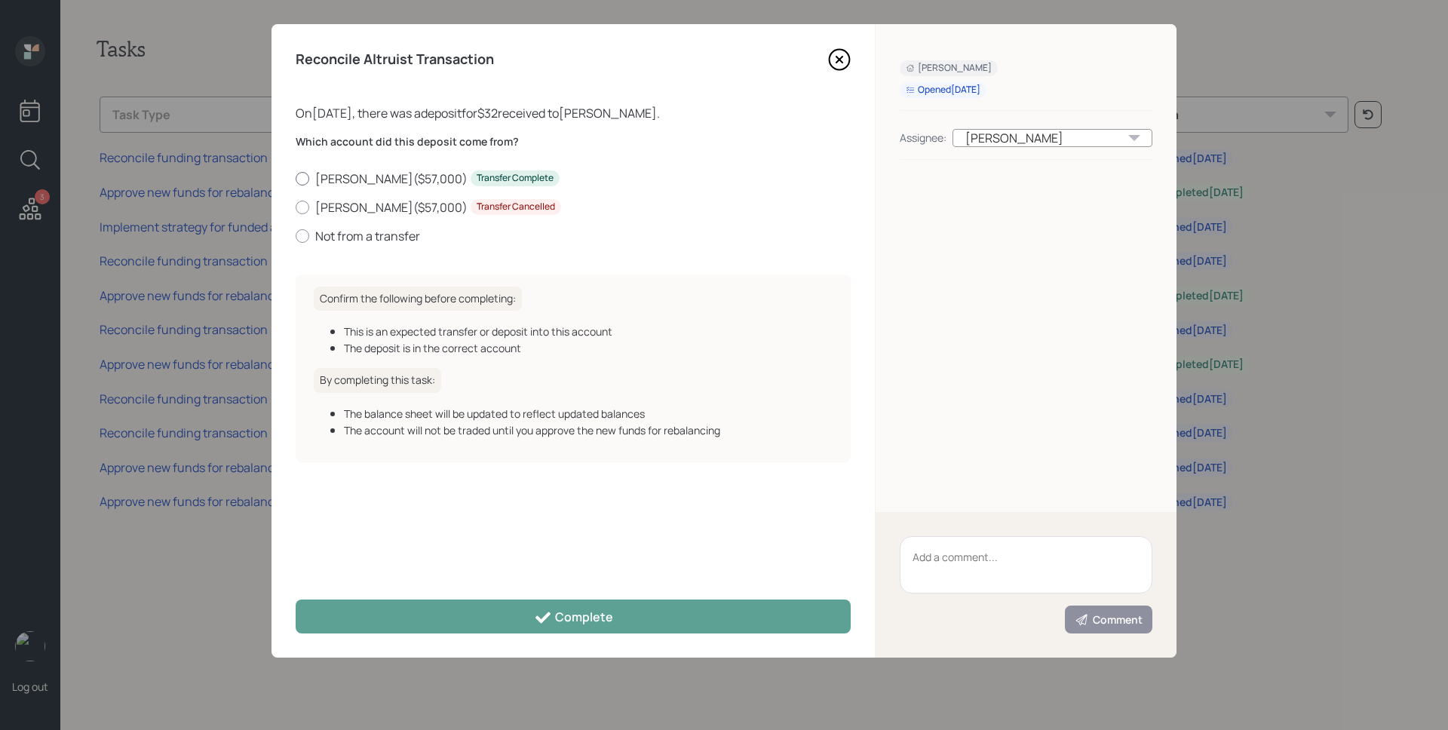
click at [345, 180] on label "[PERSON_NAME] ( $57,000 ) Transfer Complete" at bounding box center [573, 178] width 555 height 17
click at [296, 179] on input "[PERSON_NAME] ( $57,000 ) Transfer Complete" at bounding box center [295, 178] width 1 height 1
radio input "true"
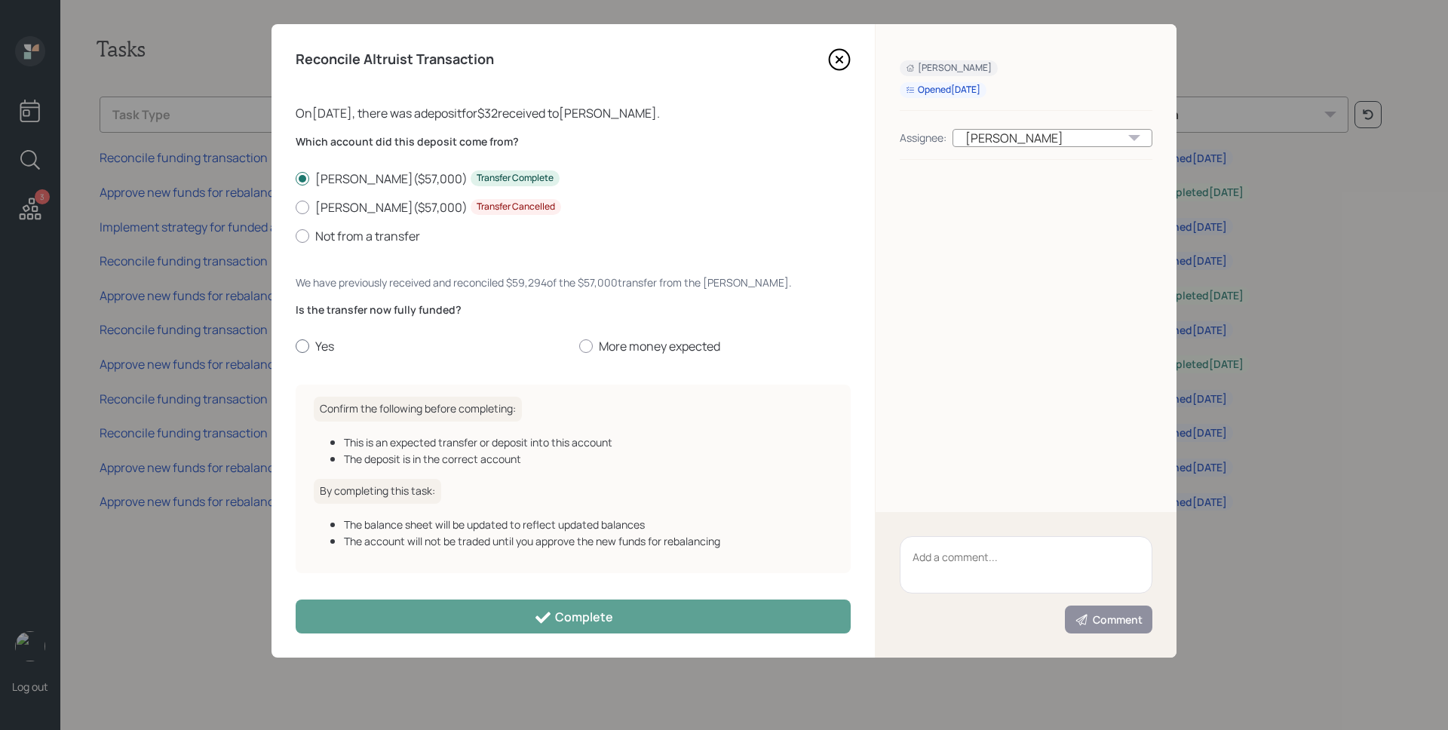
click at [327, 341] on label "Yes" at bounding box center [431, 346] width 271 height 17
click at [296, 346] on input "Yes" at bounding box center [295, 346] width 1 height 1
radio input "true"
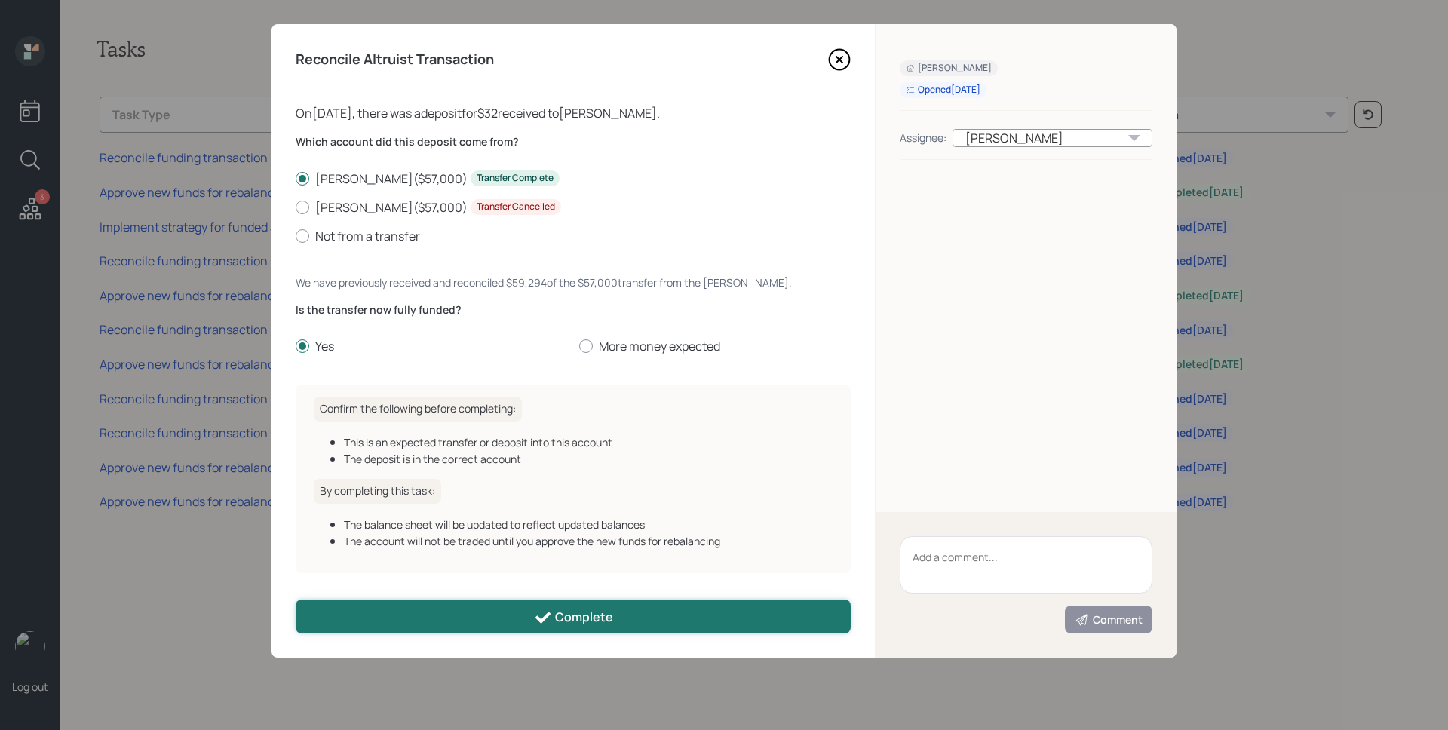
click at [542, 616] on icon at bounding box center [543, 618] width 18 height 18
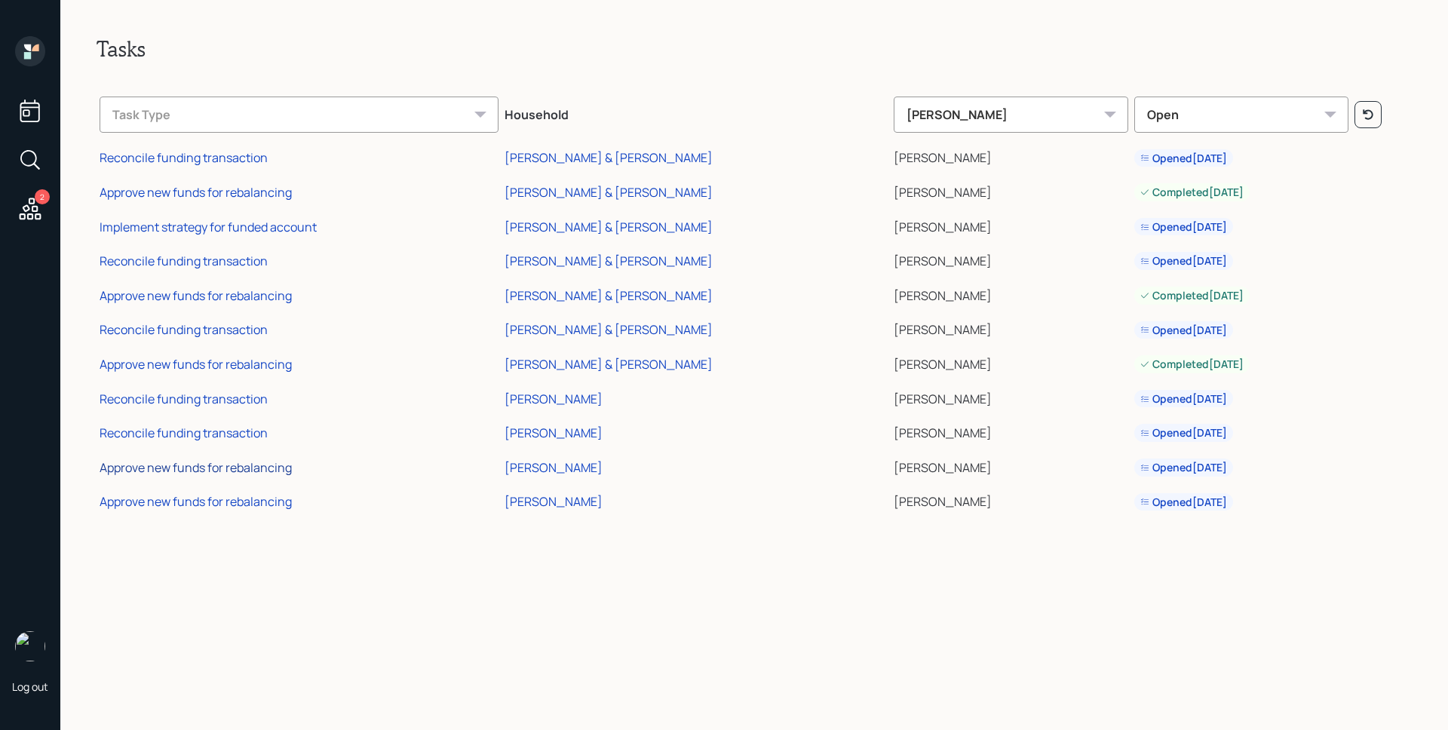
click at [216, 474] on div "Approve new funds for rebalancing" at bounding box center [196, 467] width 192 height 17
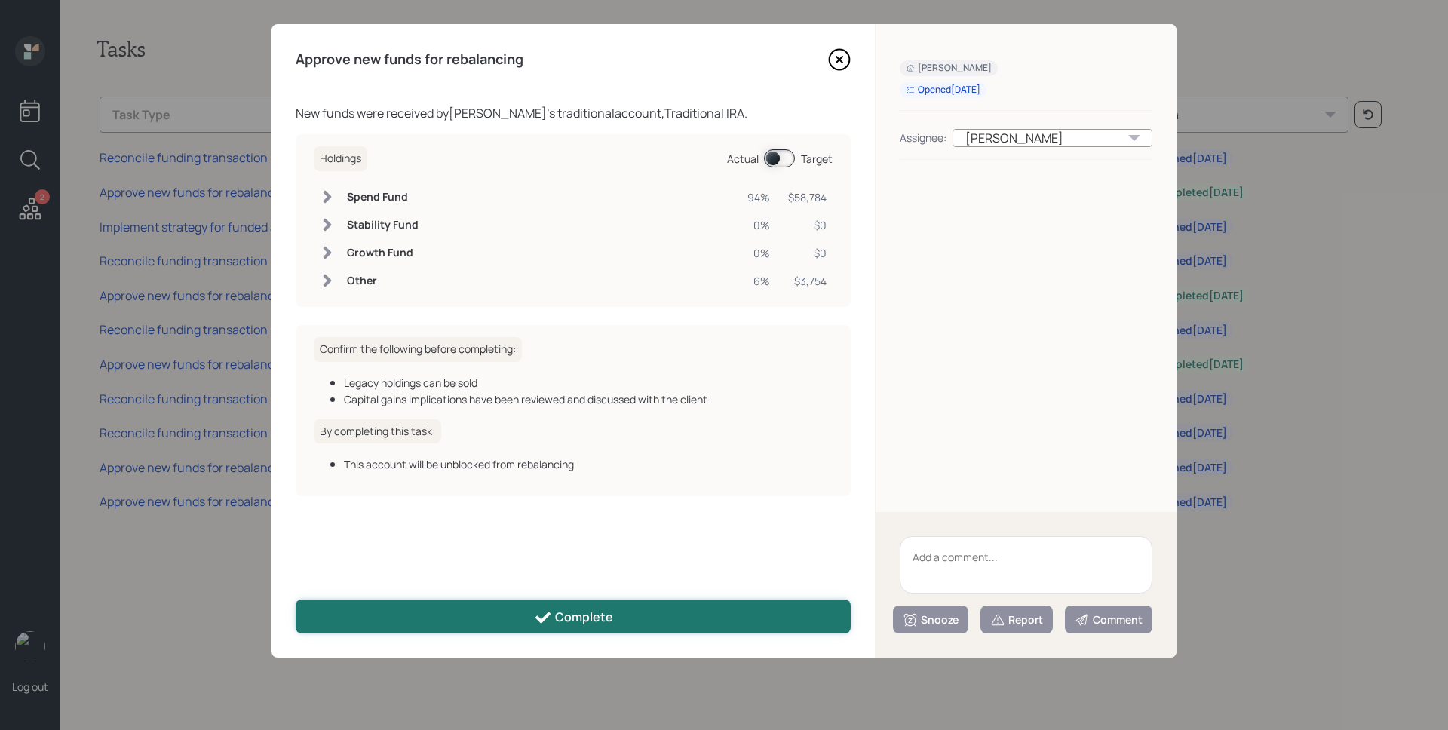
click at [529, 618] on button "Complete" at bounding box center [573, 617] width 555 height 34
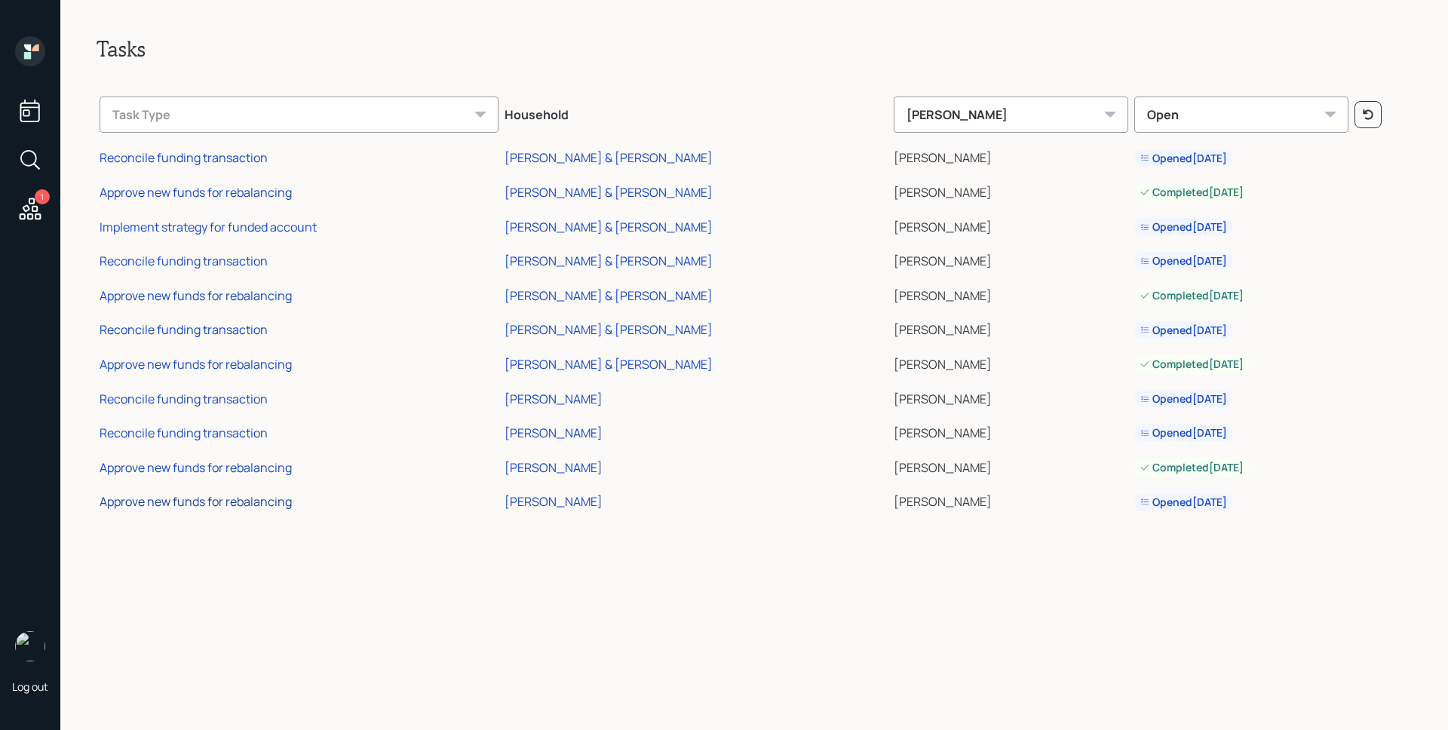
click at [232, 506] on div "Approve new funds for rebalancing" at bounding box center [196, 501] width 192 height 17
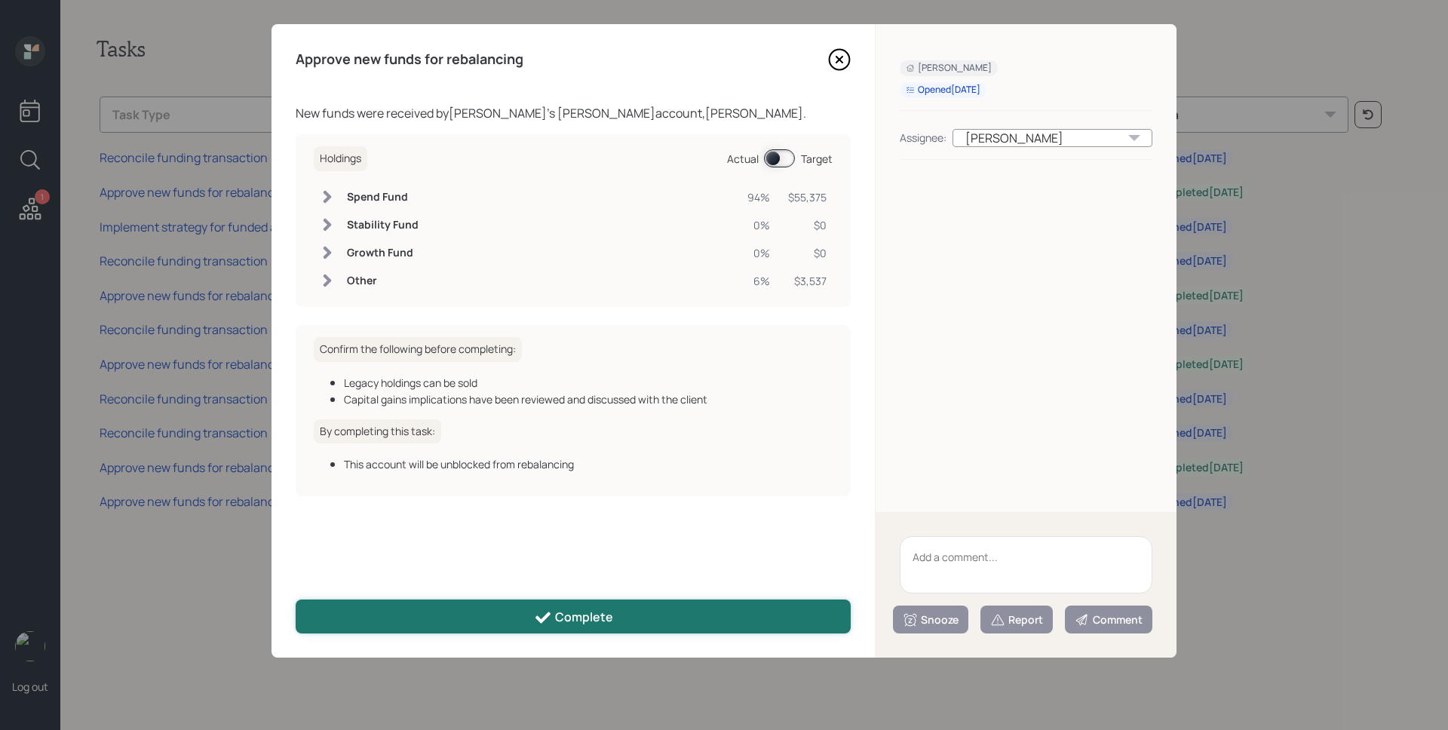
click at [543, 622] on icon at bounding box center [543, 618] width 18 height 18
